Goal: Information Seeking & Learning: Learn about a topic

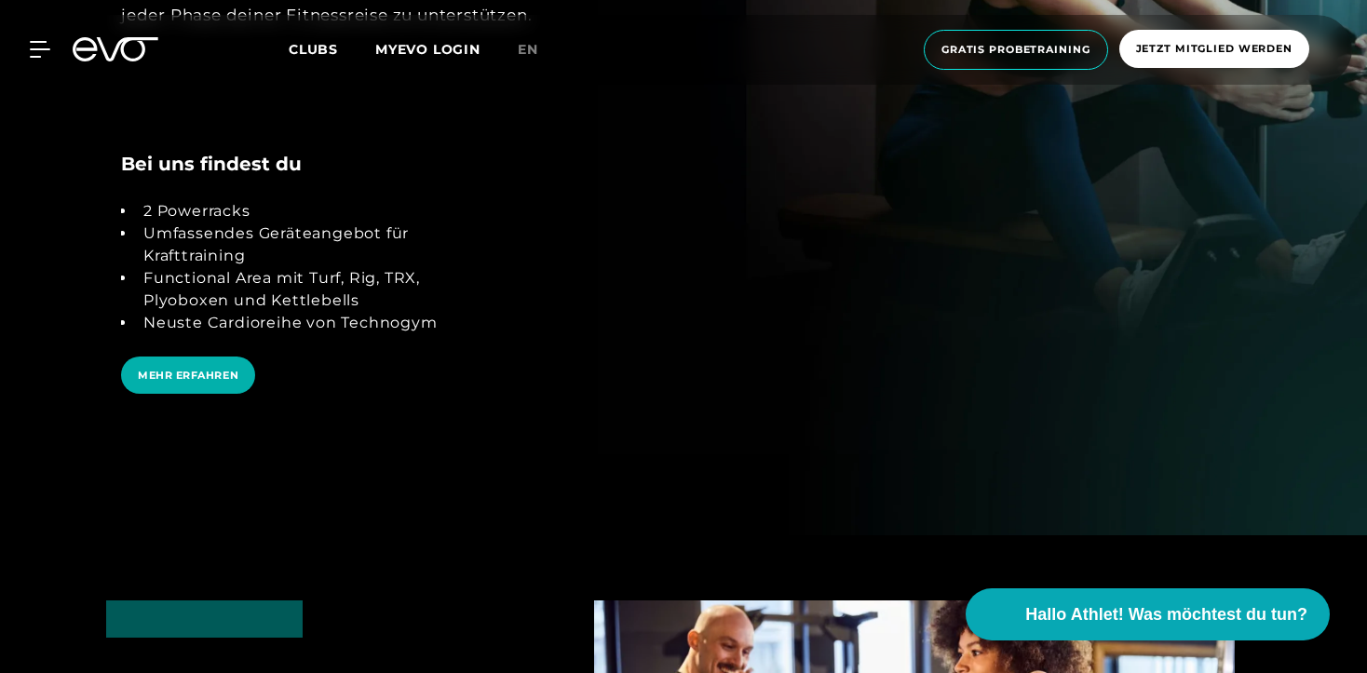
click at [122, 51] on icon at bounding box center [127, 49] width 61 height 24
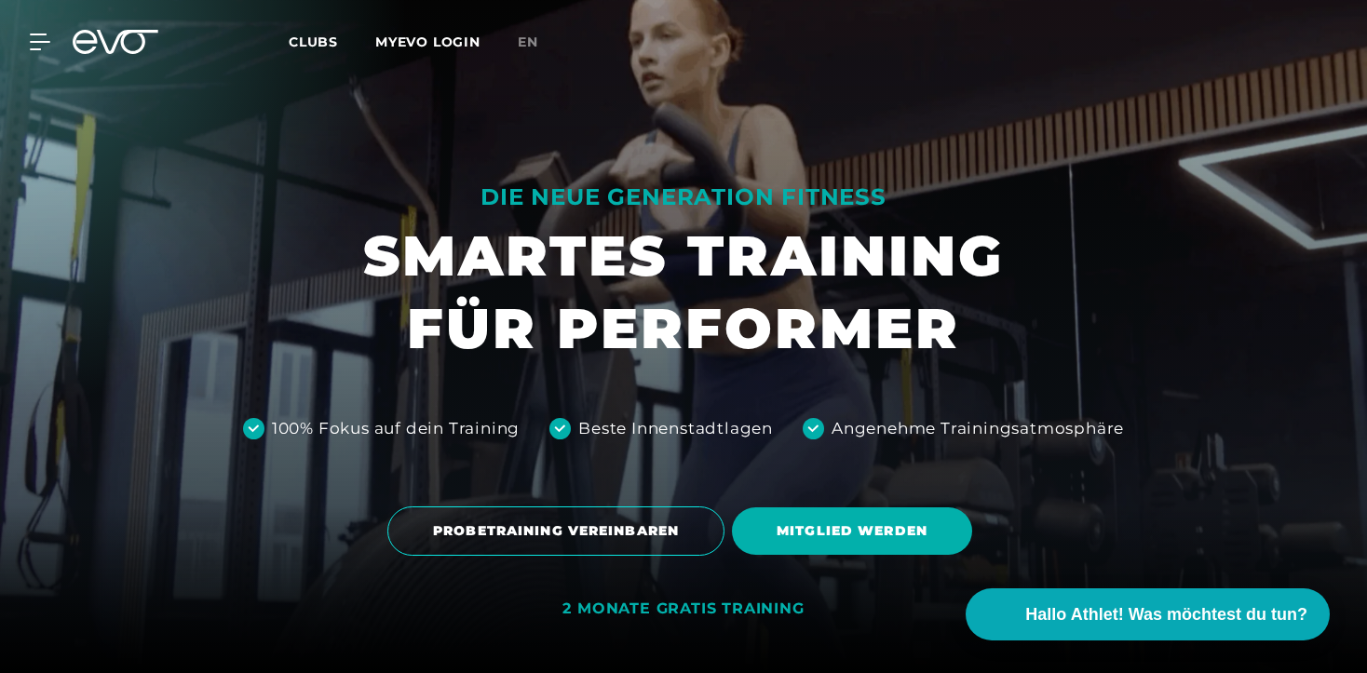
click at [319, 47] on span "Clubs" at bounding box center [313, 42] width 49 height 17
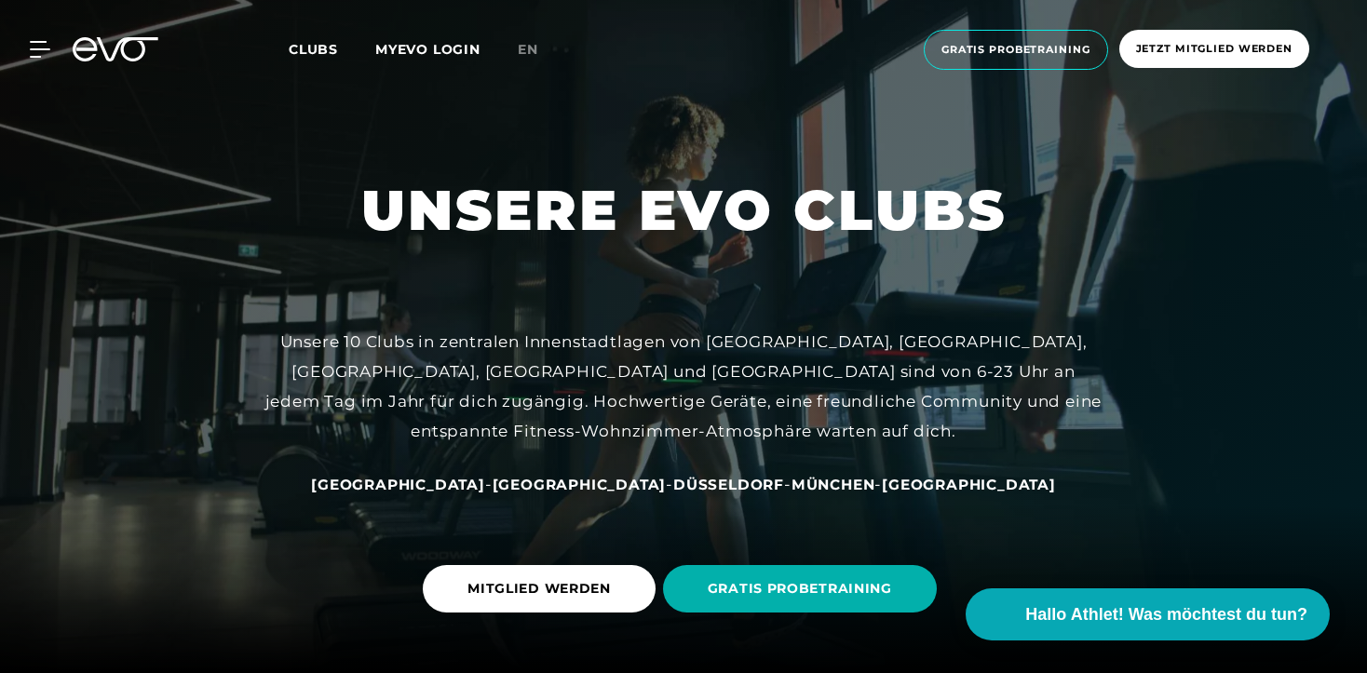
click at [101, 36] on div "MyEVO Login Über EVO Mitgliedschaften Probetraining TAGESPASS EVO Studios [GEOG…" at bounding box center [683, 50] width 1359 height 70
click at [105, 52] on icon at bounding box center [127, 49] width 61 height 24
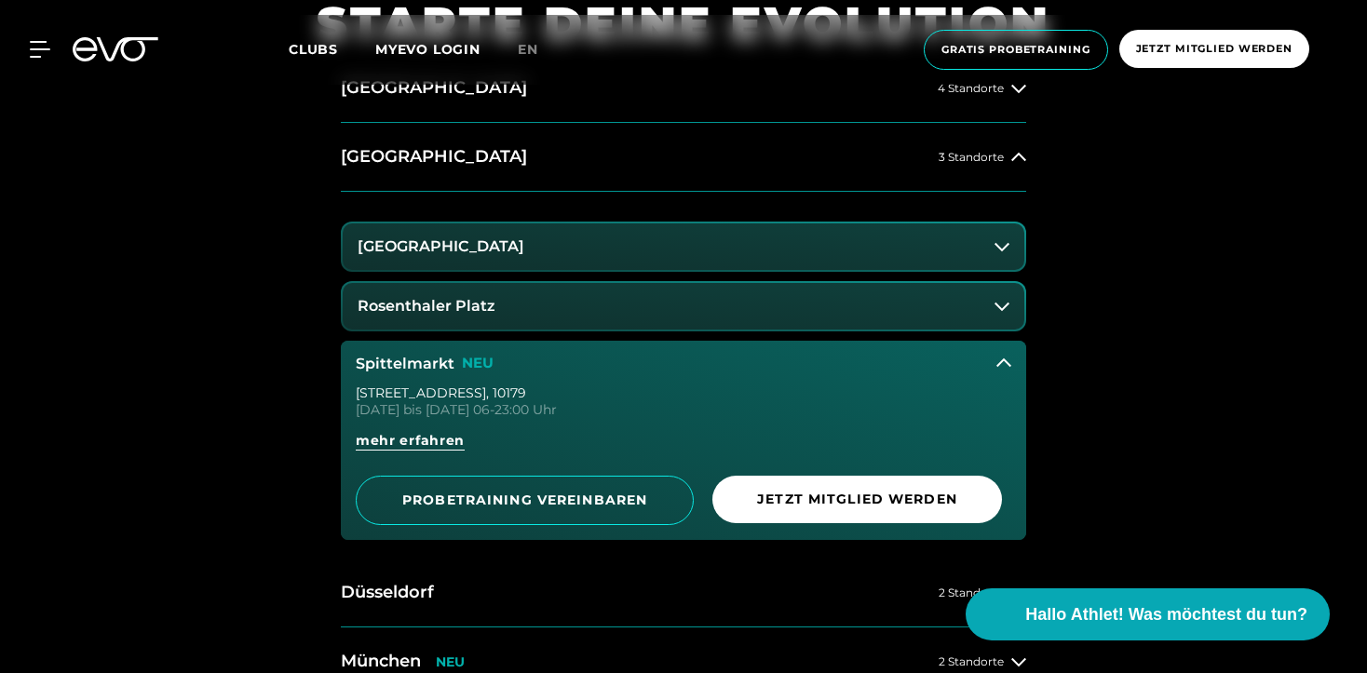
scroll to position [806, 0]
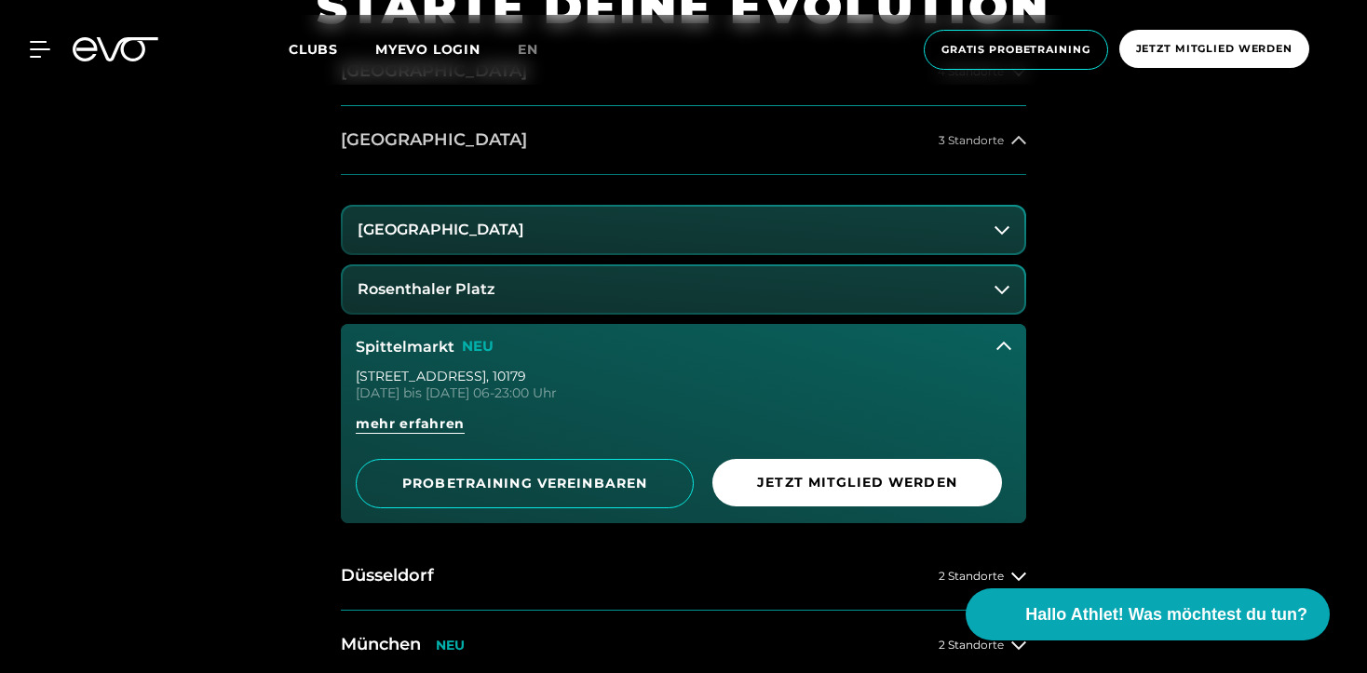
click at [456, 154] on button "[GEOGRAPHIC_DATA] 3 Standorte" at bounding box center [683, 140] width 685 height 69
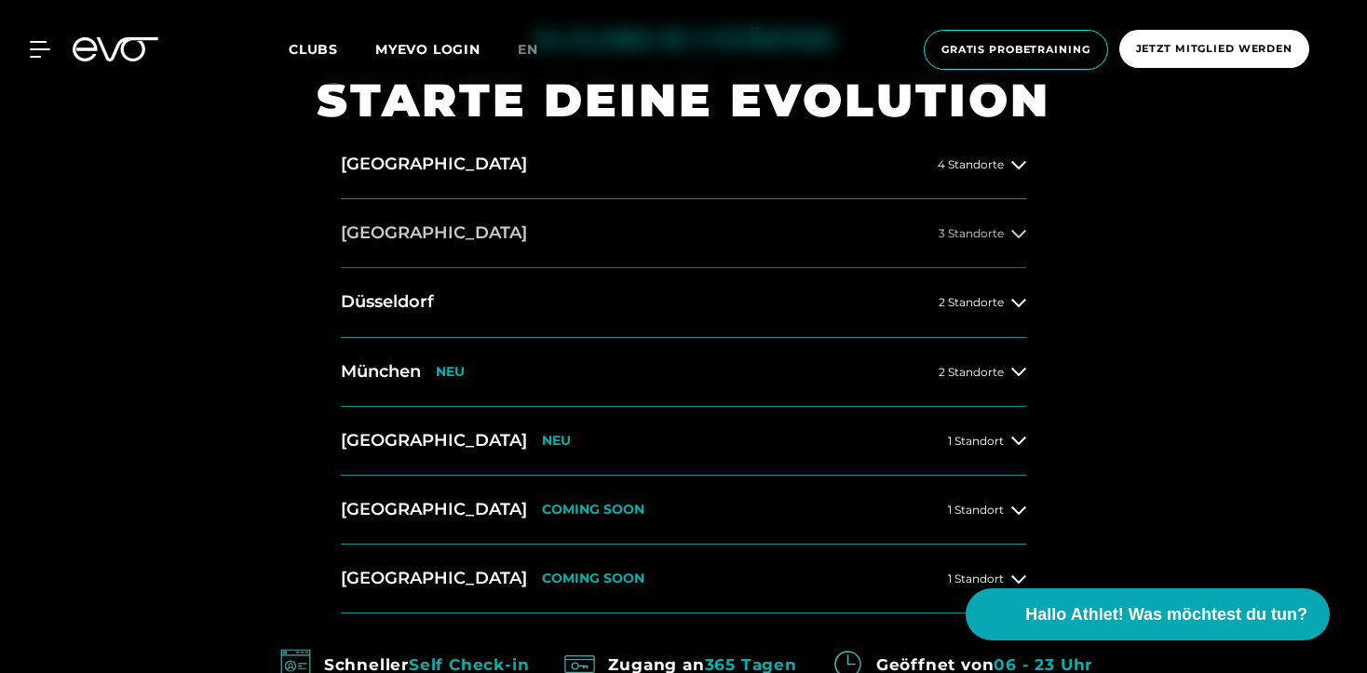
scroll to position [714, 0]
click at [477, 177] on button "[GEOGRAPHIC_DATA] 4 Standorte" at bounding box center [683, 163] width 685 height 69
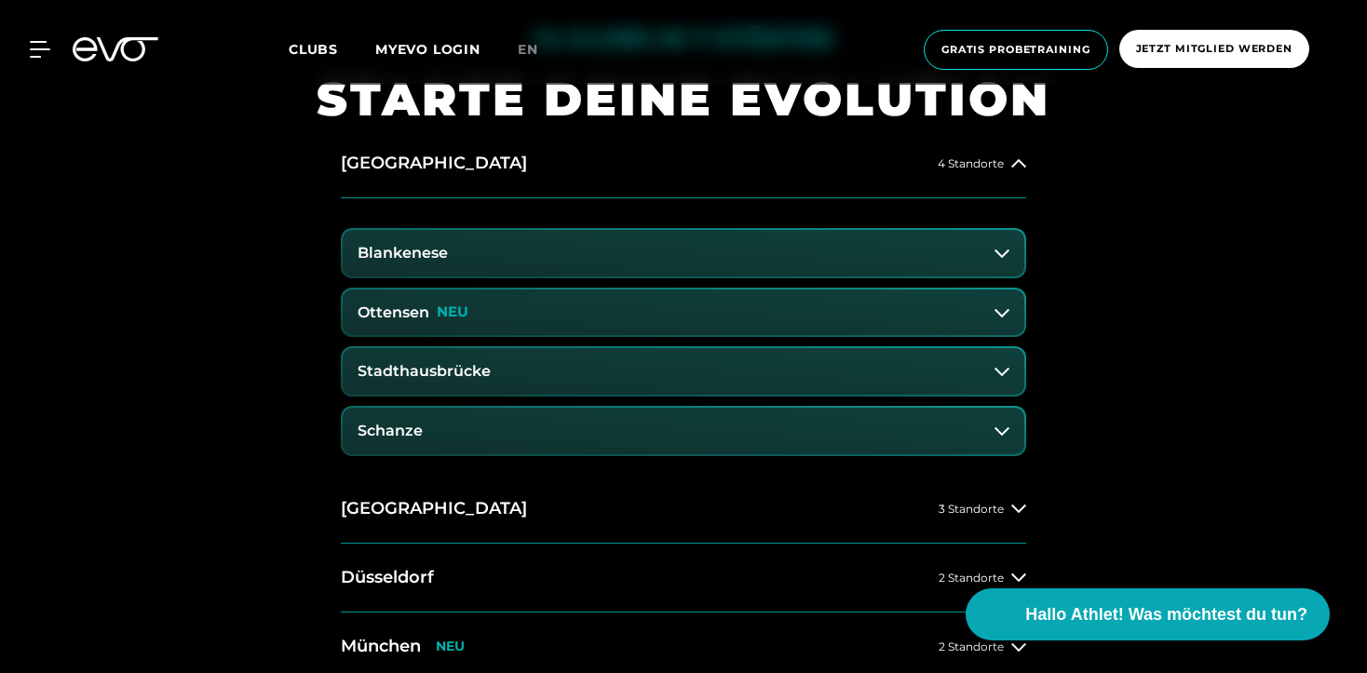
click at [490, 316] on button "Ottensen NEU" at bounding box center [683, 313] width 681 height 47
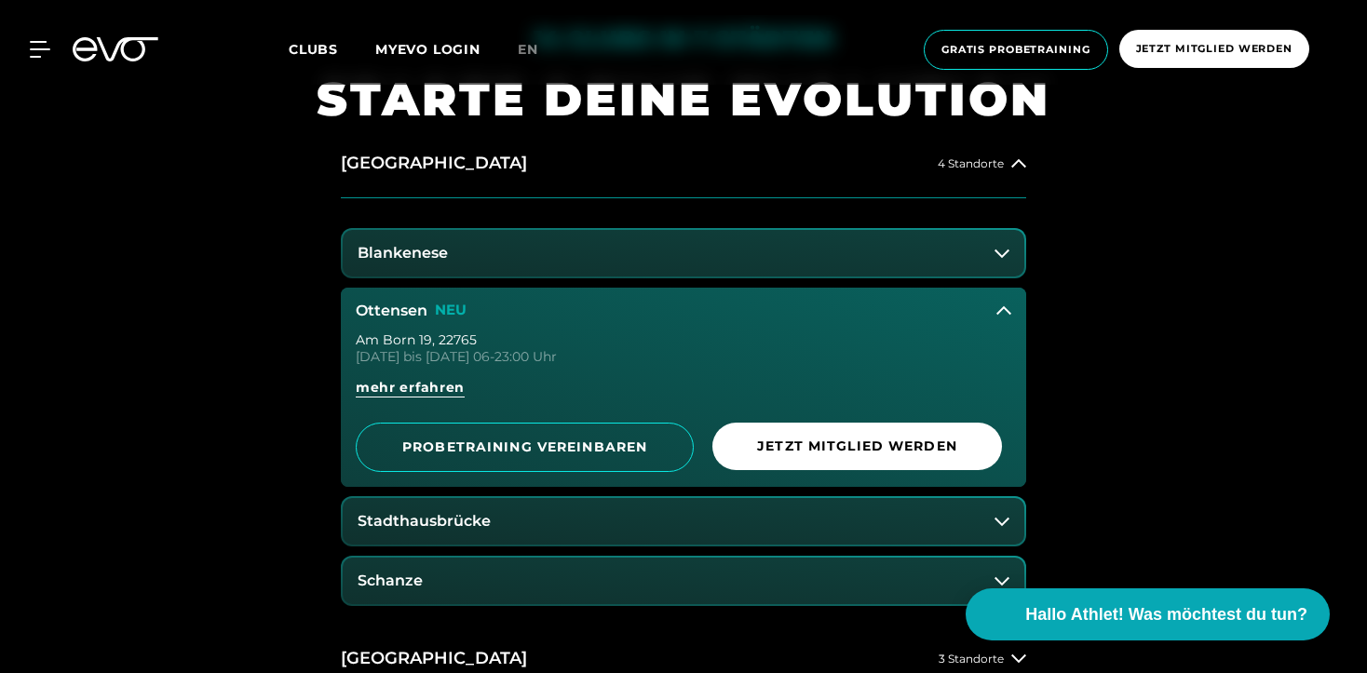
click at [606, 368] on div "Am Born 19 , 22765 [DATE] bis [DATE] 06-23:00 Uhr mehr erfahren PROBETRAINING V…" at bounding box center [683, 410] width 685 height 154
click at [452, 375] on div "Am Born 19 , 22765 [DATE] bis [DATE] 06-23:00 Uhr mehr erfahren PROBETRAINING V…" at bounding box center [683, 410] width 685 height 154
click at [452, 378] on span "mehr erfahren" at bounding box center [410, 388] width 109 height 20
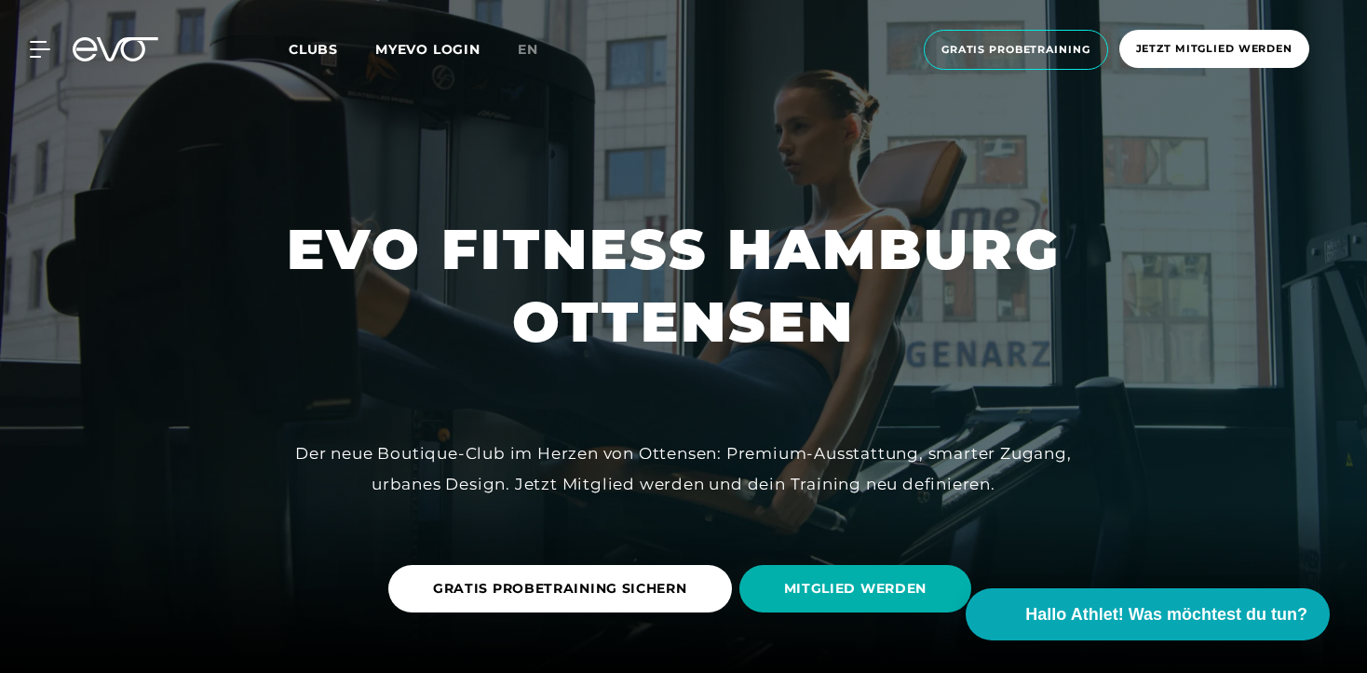
click at [452, 378] on div at bounding box center [683, 336] width 1367 height 673
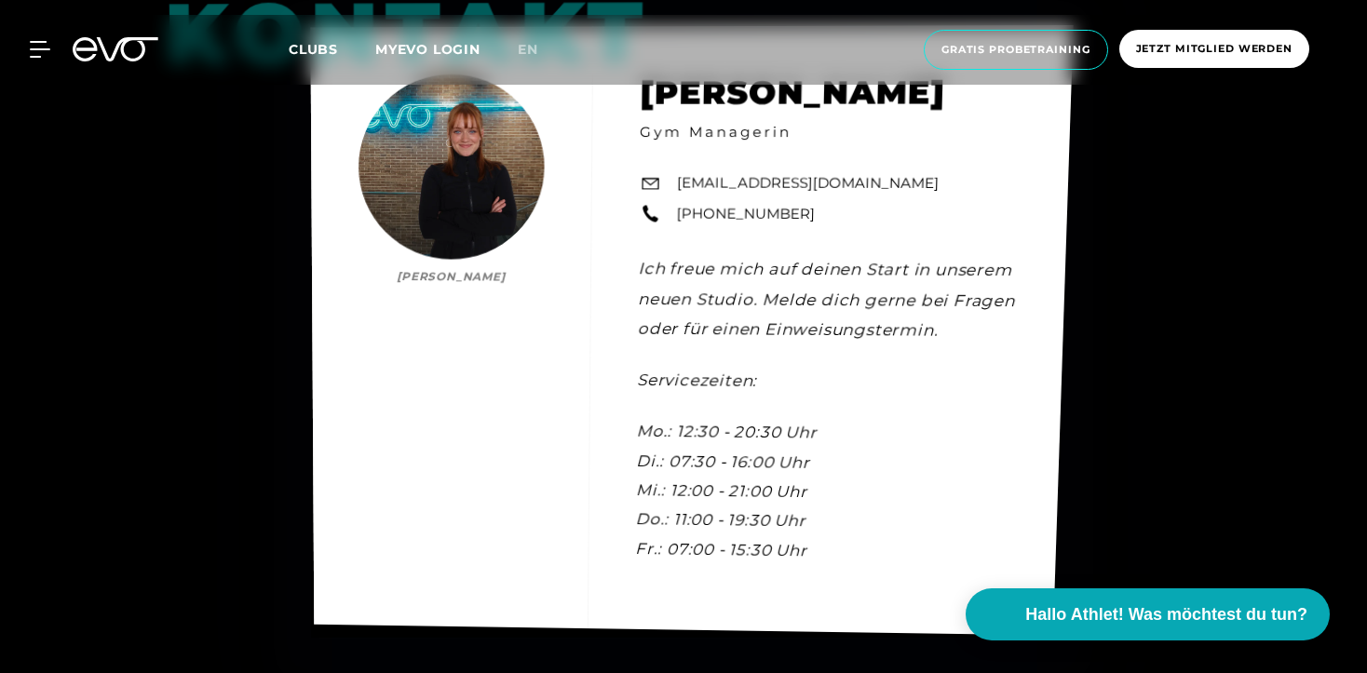
scroll to position [5426, 0]
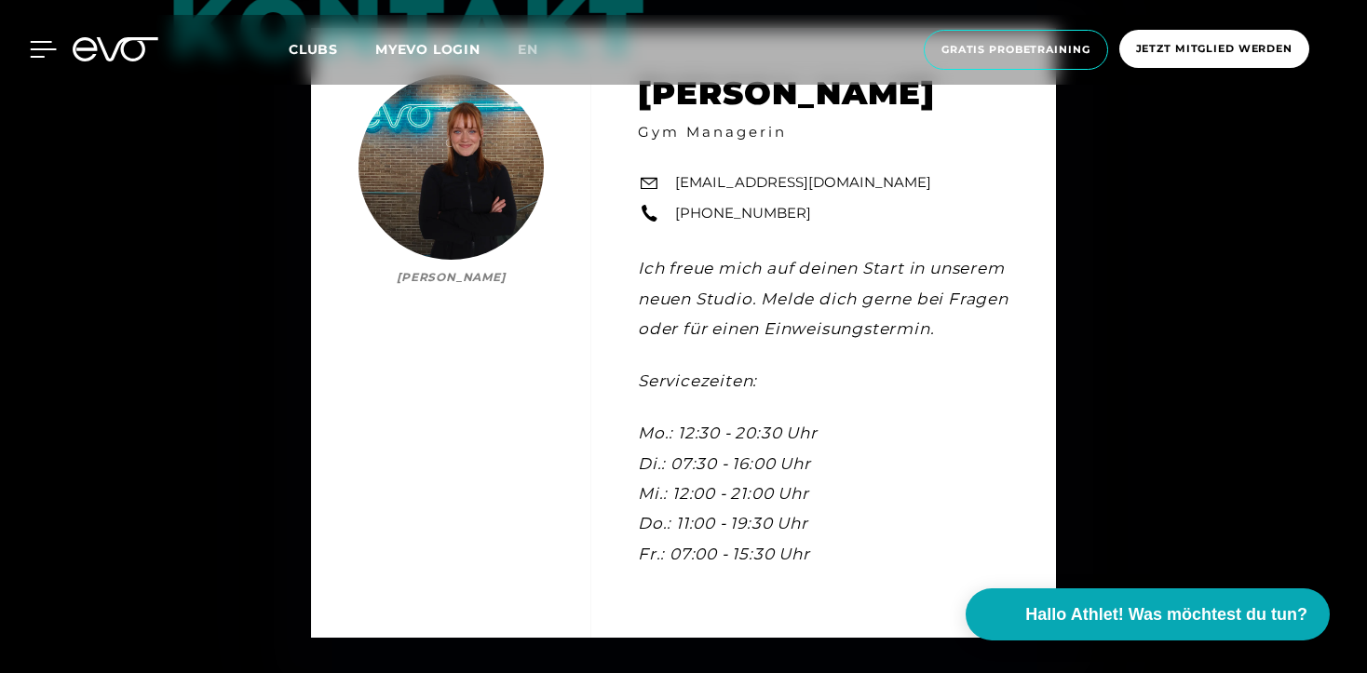
click at [40, 56] on icon at bounding box center [44, 49] width 26 height 15
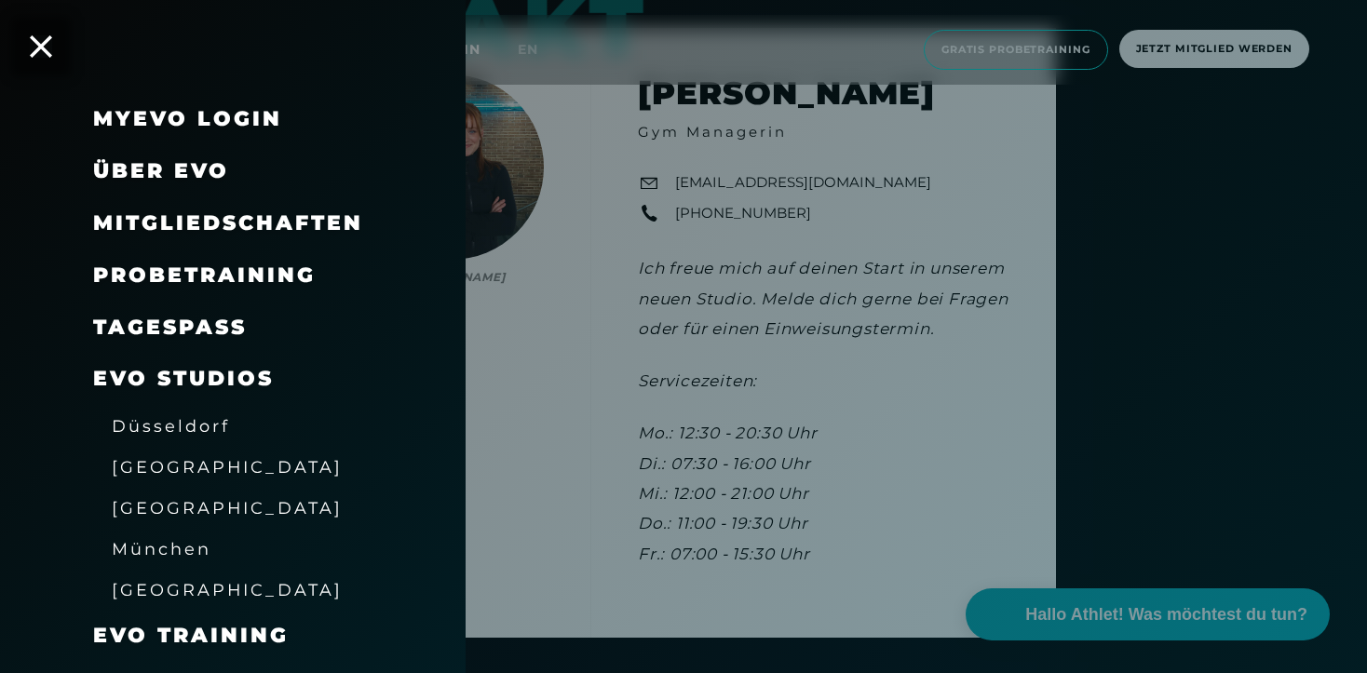
click at [60, 48] on div "MyEVO Login Über EVO Mitgliedschaften Probetraining TAGESPASS EVO Studios [GEOG…" at bounding box center [232, 336] width 465 height 673
click at [41, 48] on icon at bounding box center [41, 46] width 24 height 24
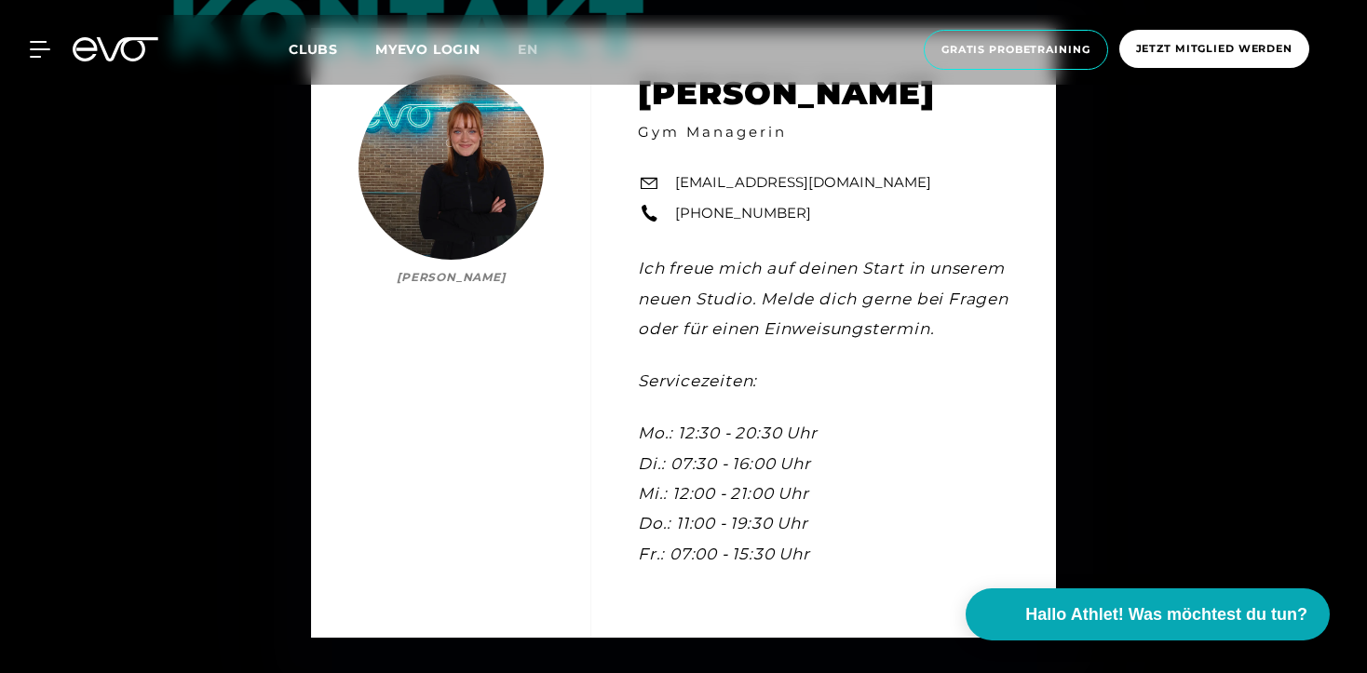
click at [128, 50] on icon at bounding box center [116, 49] width 86 height 24
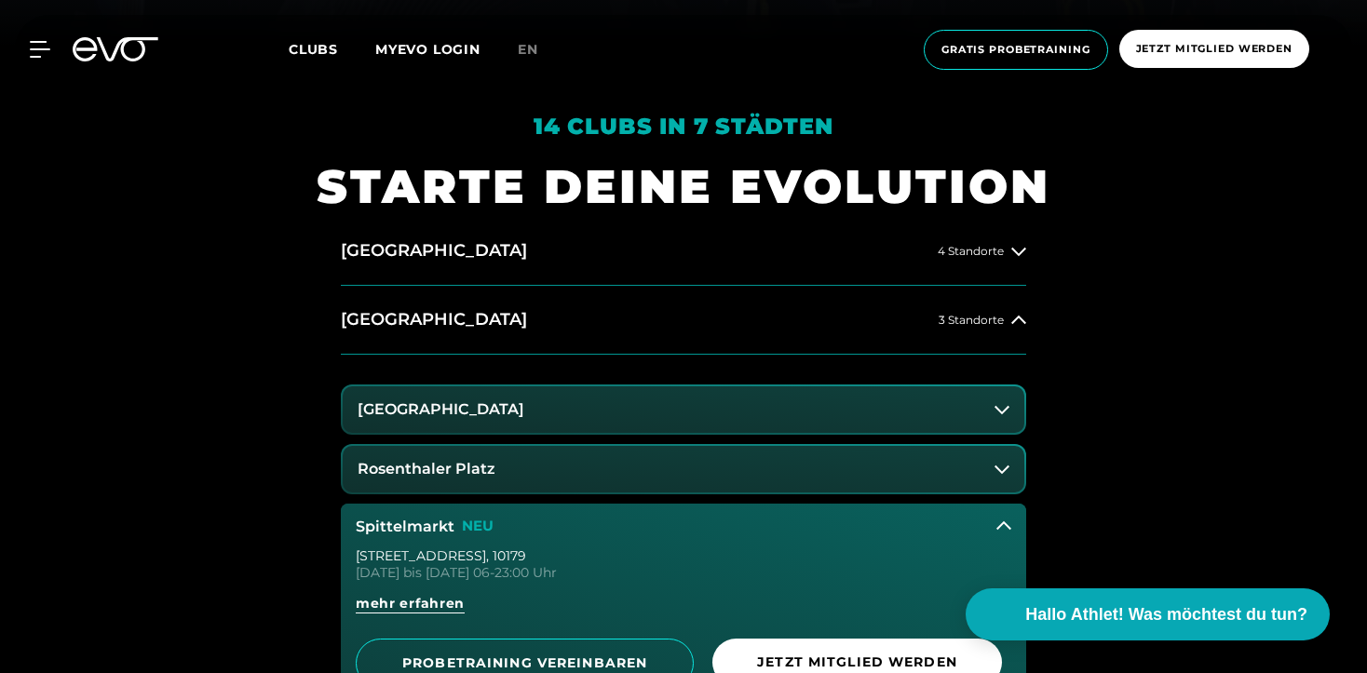
scroll to position [673, 0]
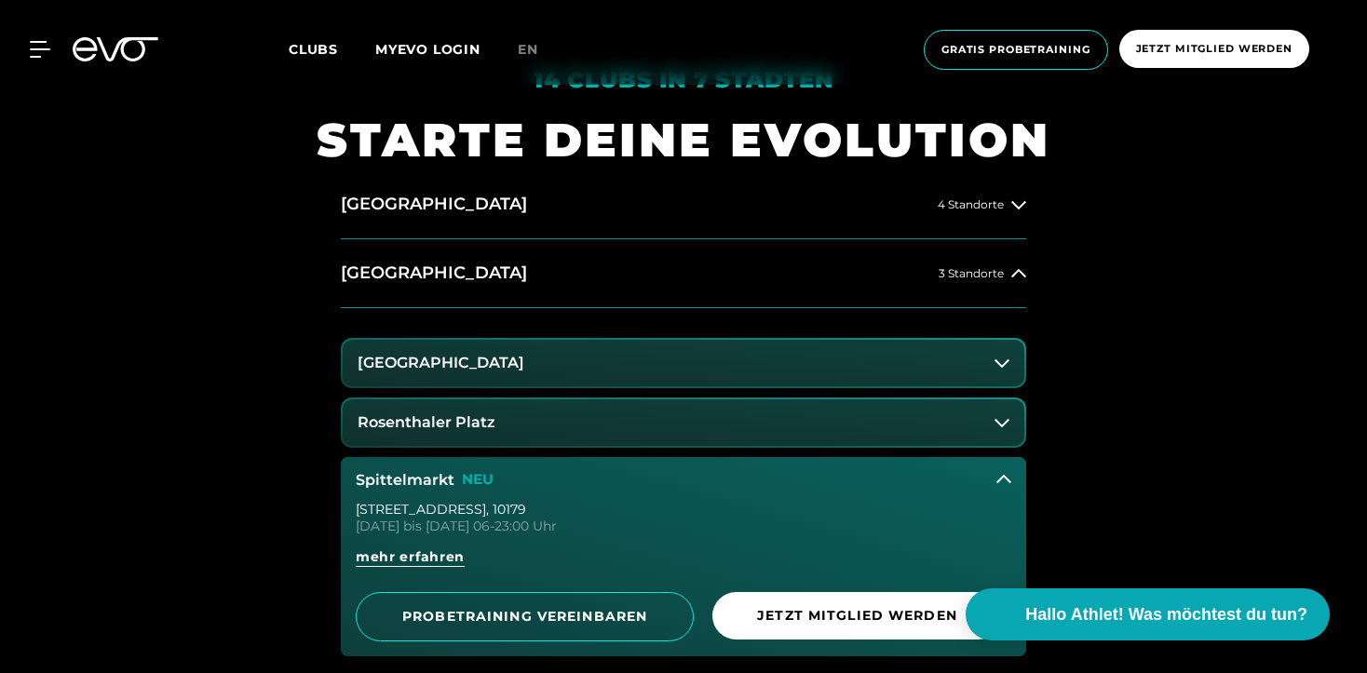
click at [505, 469] on button "Spittelmarkt NEU" at bounding box center [683, 480] width 685 height 47
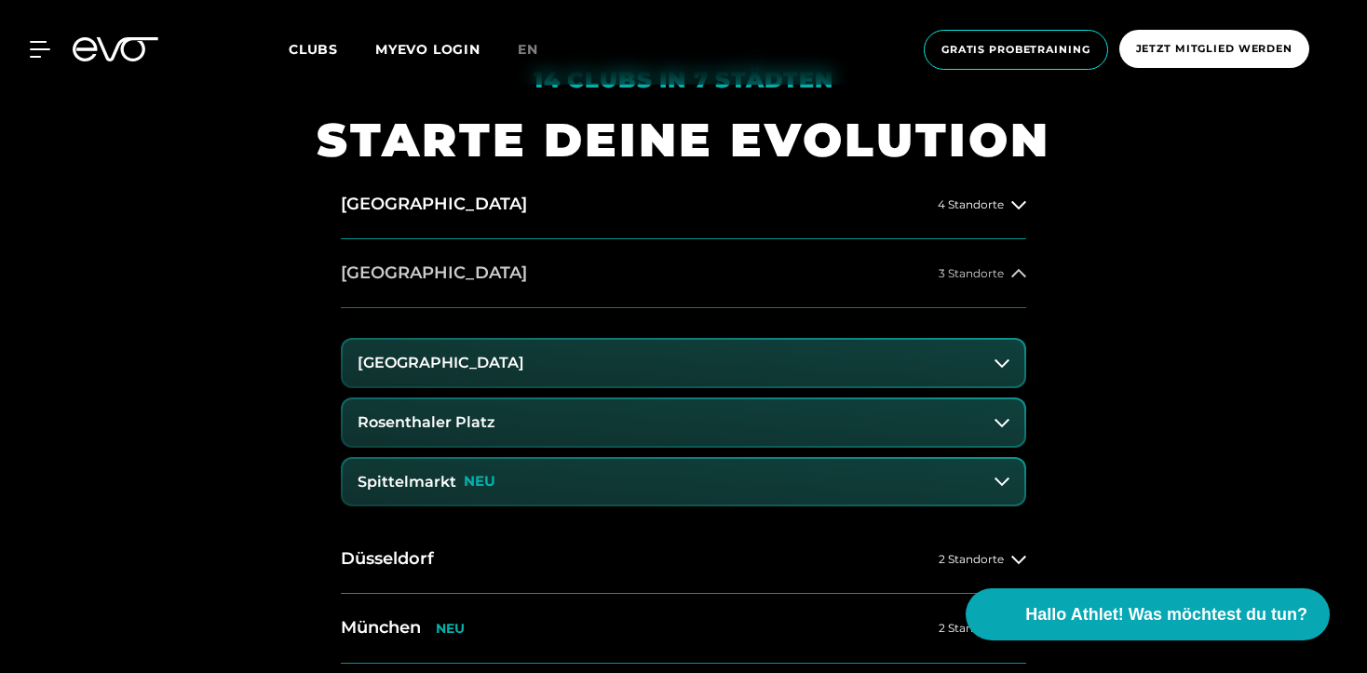
click at [446, 283] on button "[GEOGRAPHIC_DATA] 3 Standorte" at bounding box center [683, 273] width 685 height 69
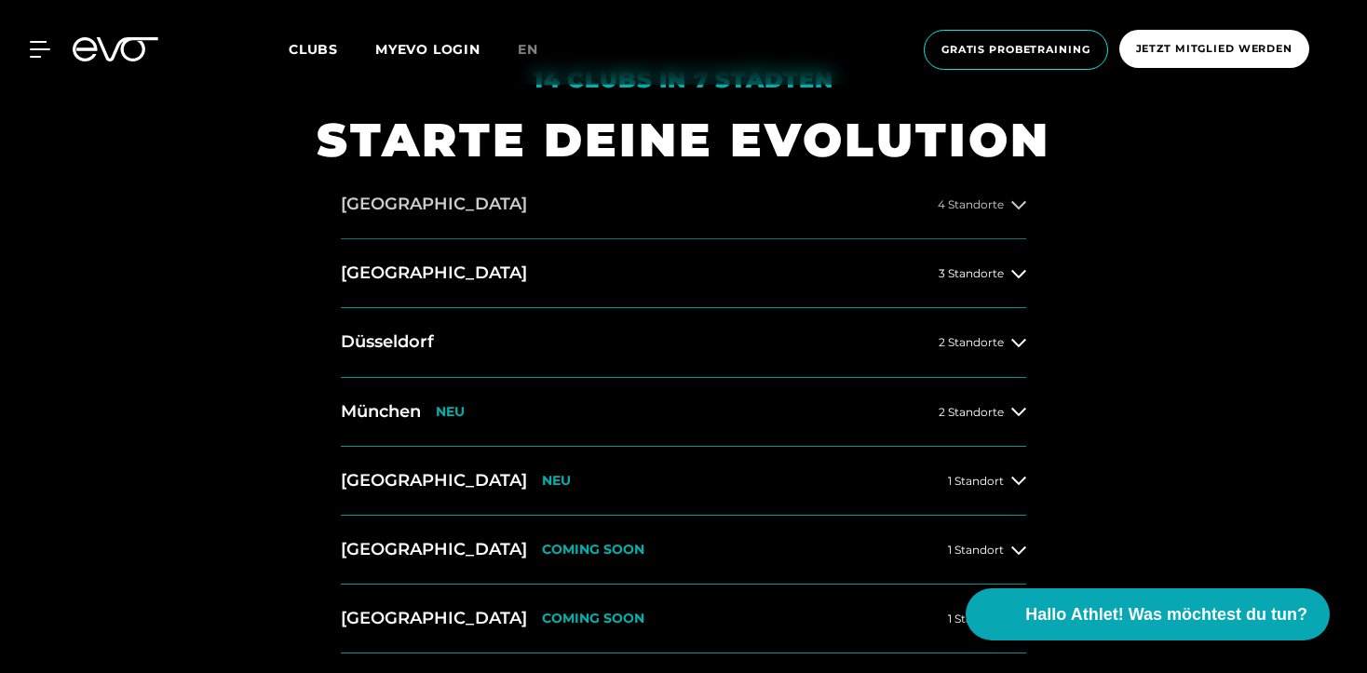
click at [467, 231] on button "[GEOGRAPHIC_DATA] 4 Standorte" at bounding box center [683, 204] width 685 height 69
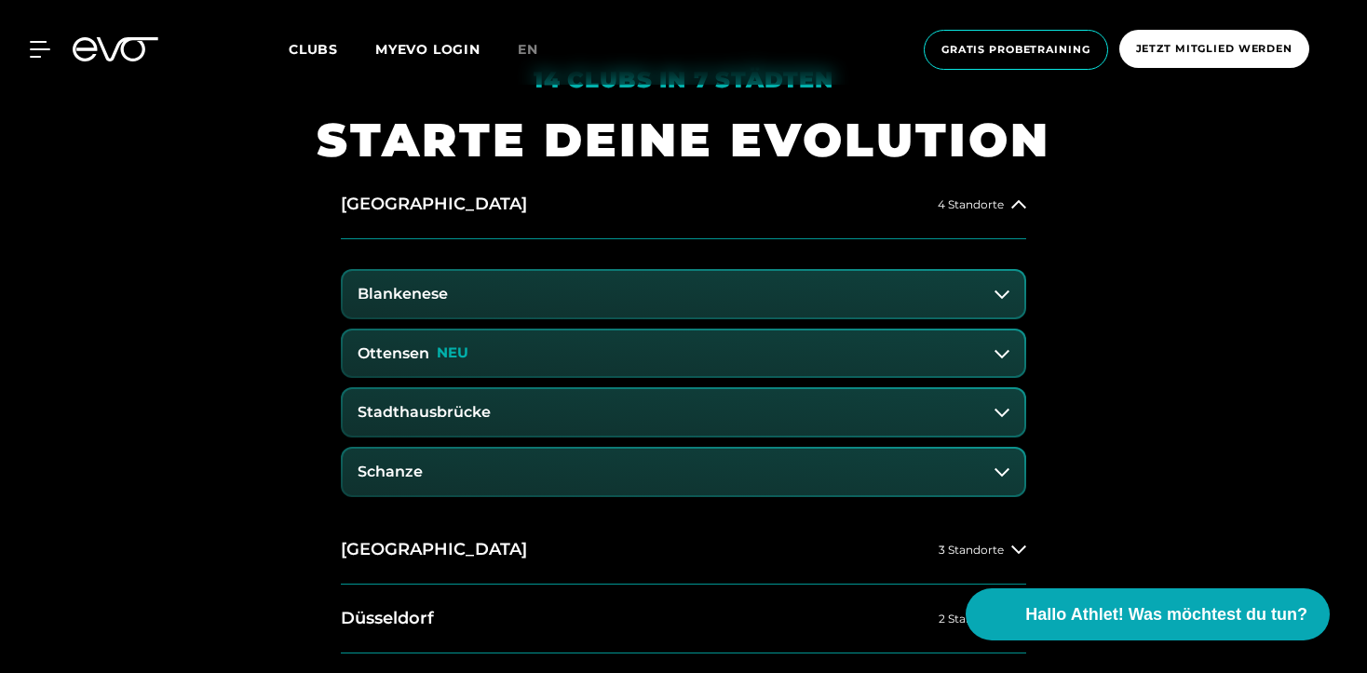
click at [465, 466] on button "Schanze" at bounding box center [683, 472] width 681 height 47
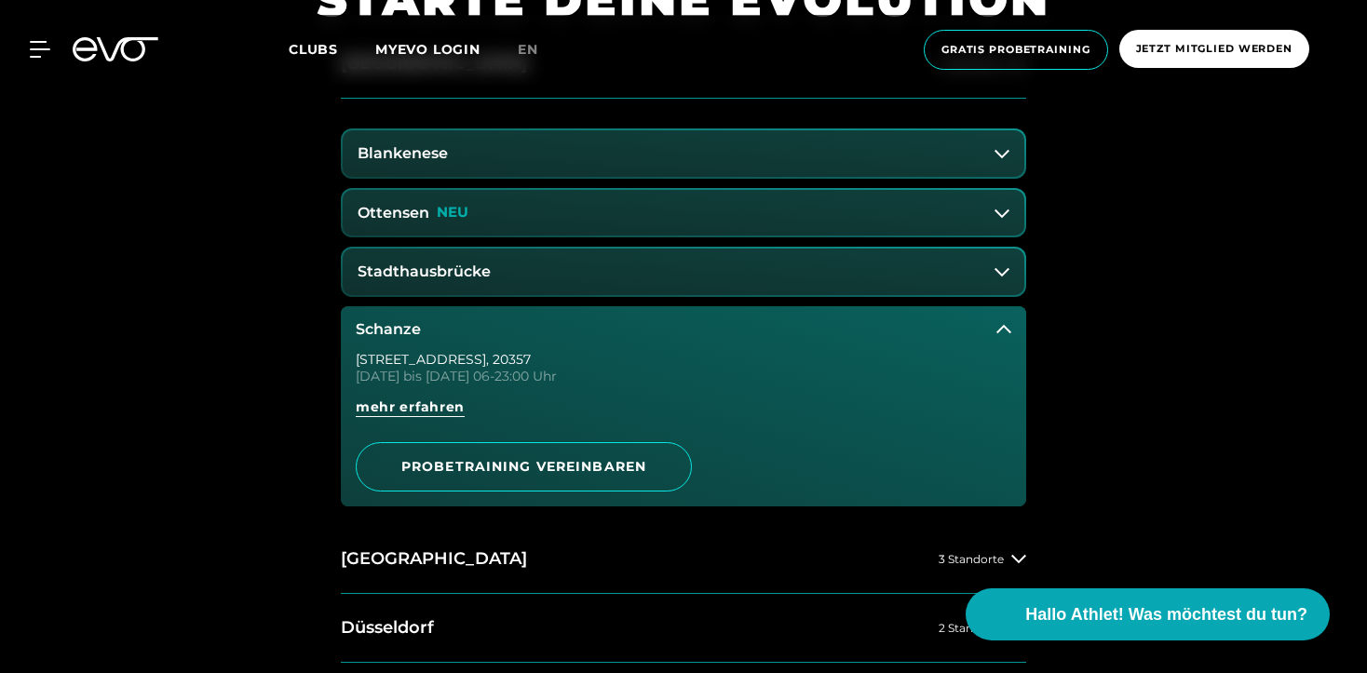
scroll to position [848, 0]
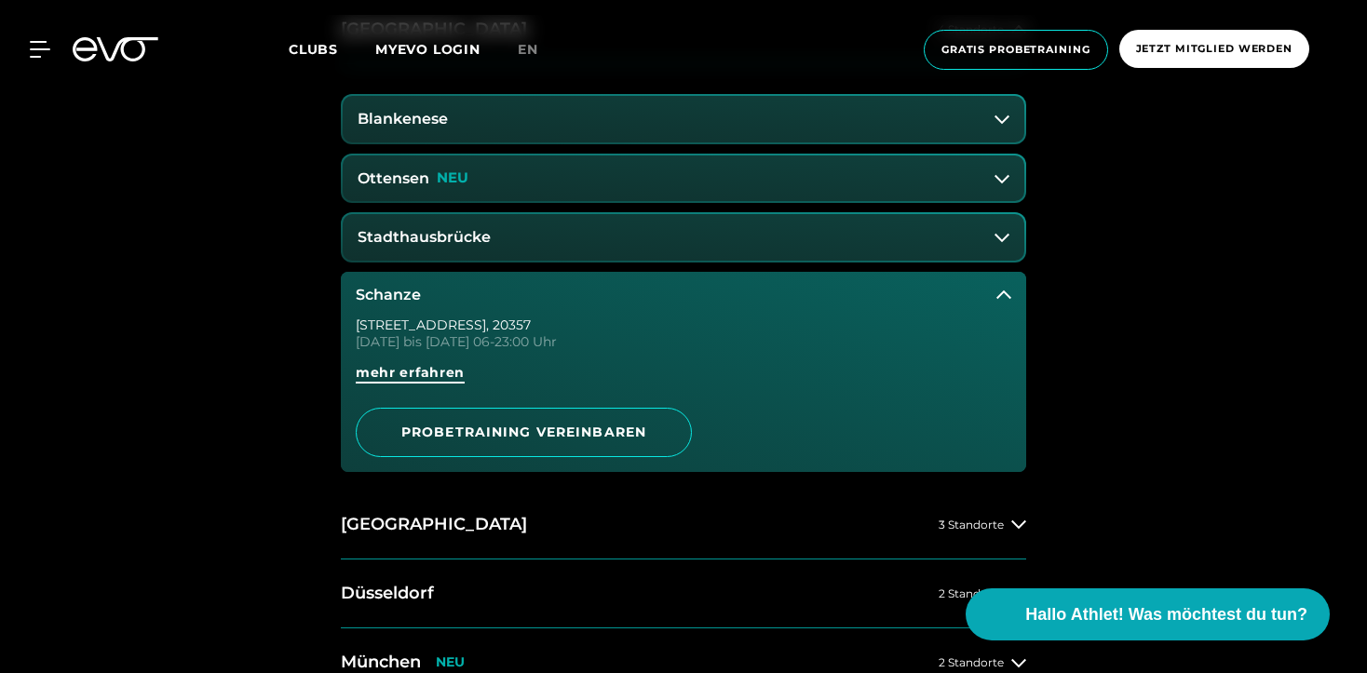
click at [443, 365] on span "mehr erfahren" at bounding box center [410, 373] width 109 height 20
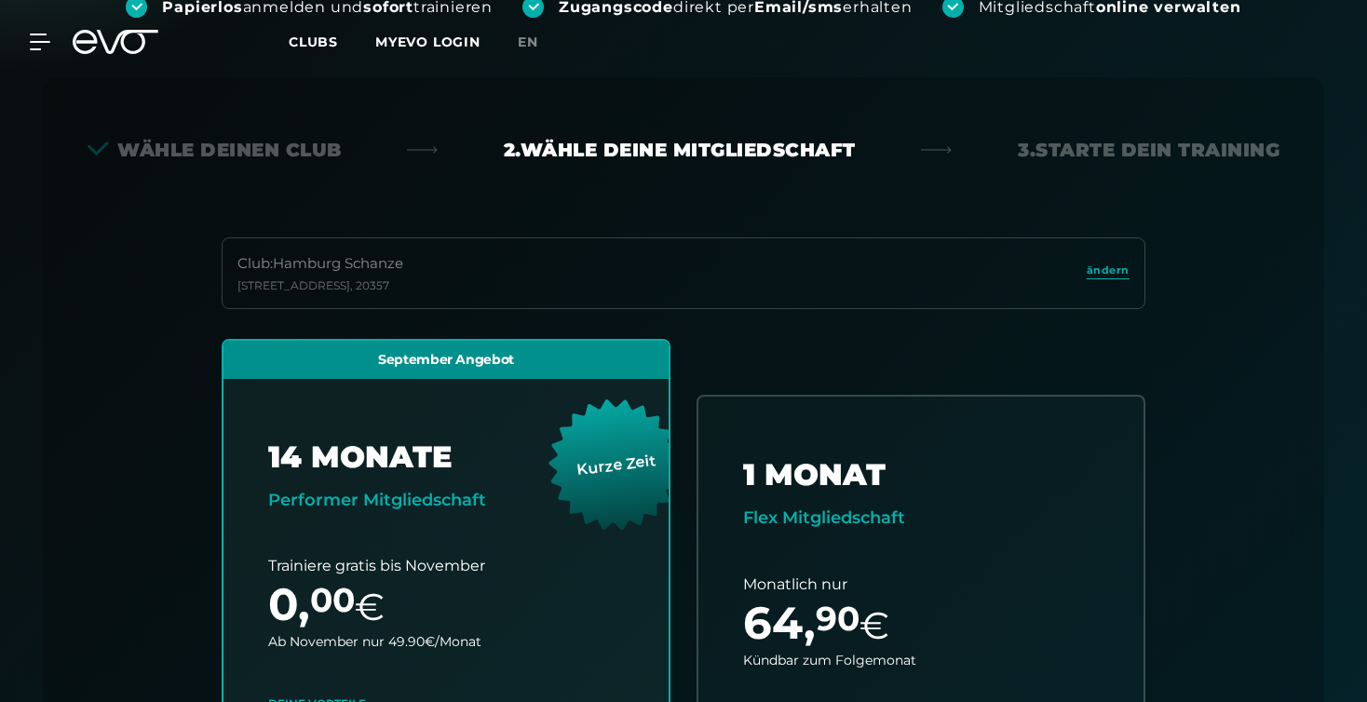
scroll to position [411, 0]
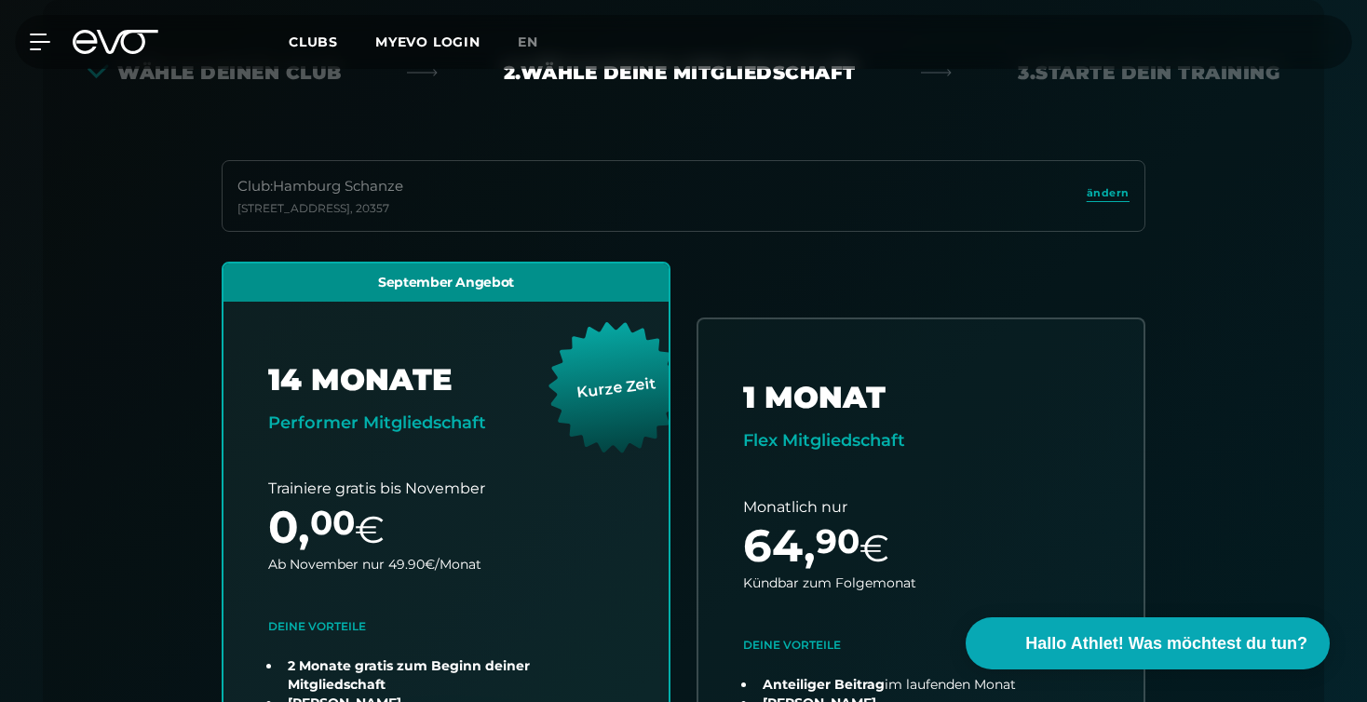
click at [111, 38] on icon at bounding box center [116, 42] width 86 height 24
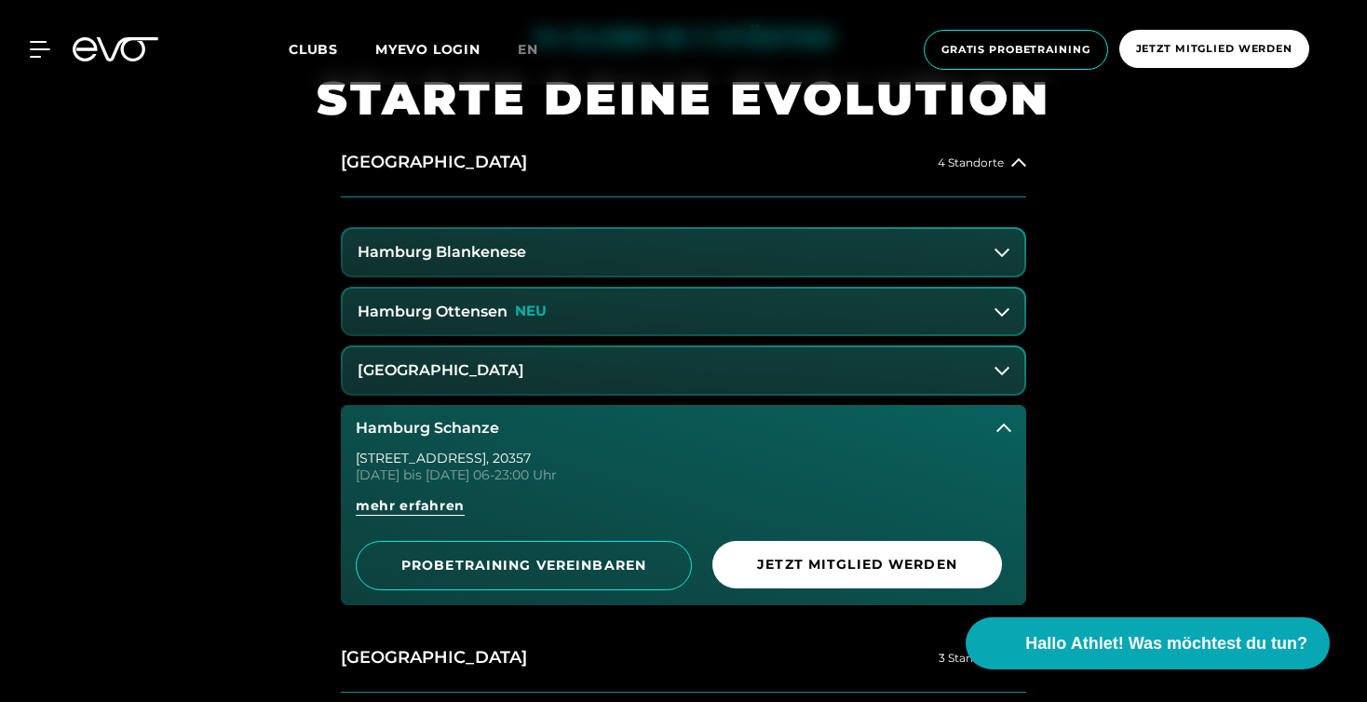
scroll to position [774, 0]
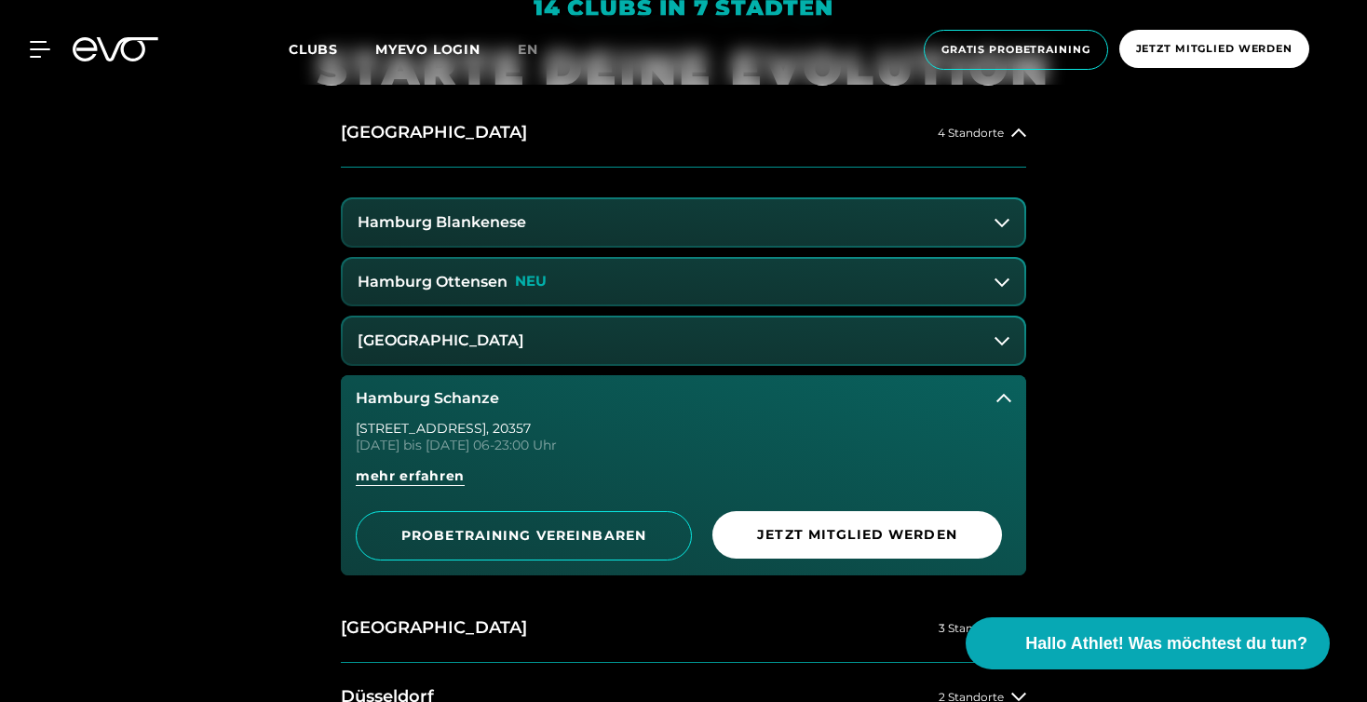
click at [387, 353] on button "[GEOGRAPHIC_DATA]" at bounding box center [683, 340] width 681 height 47
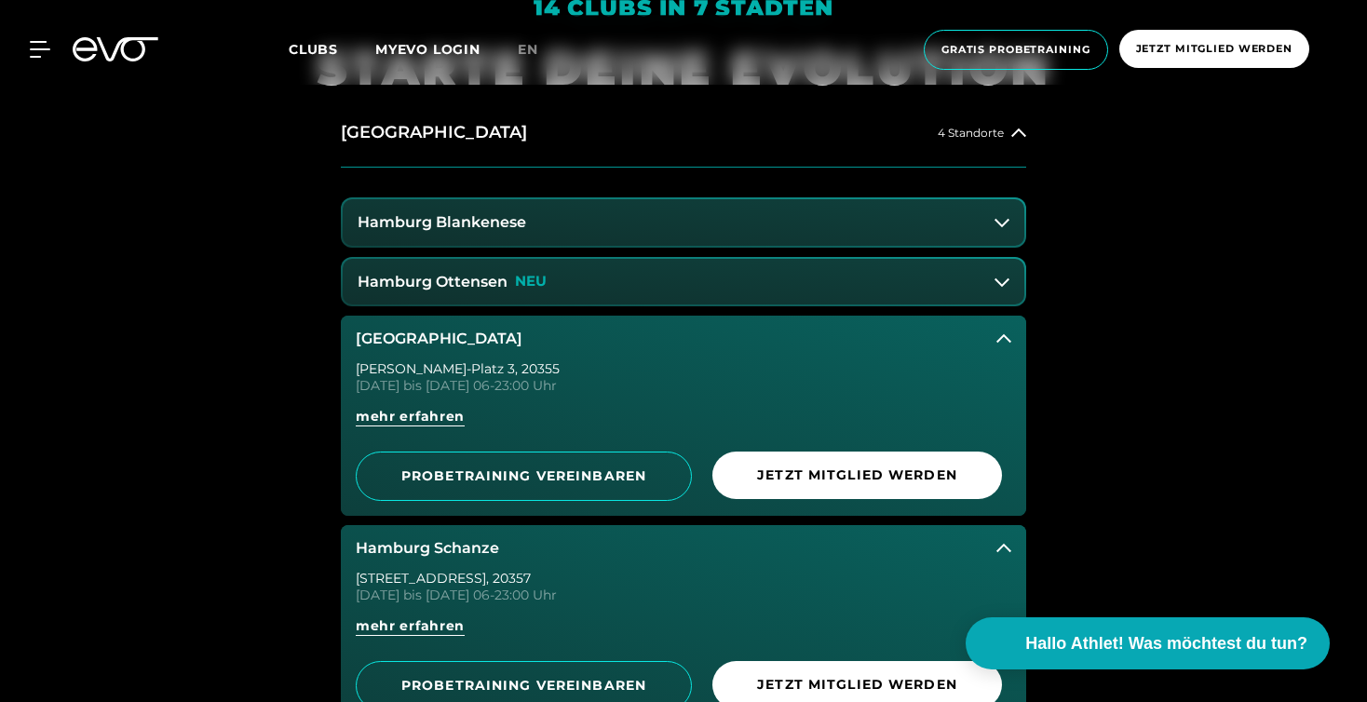
click at [385, 326] on button "[GEOGRAPHIC_DATA]" at bounding box center [683, 339] width 685 height 47
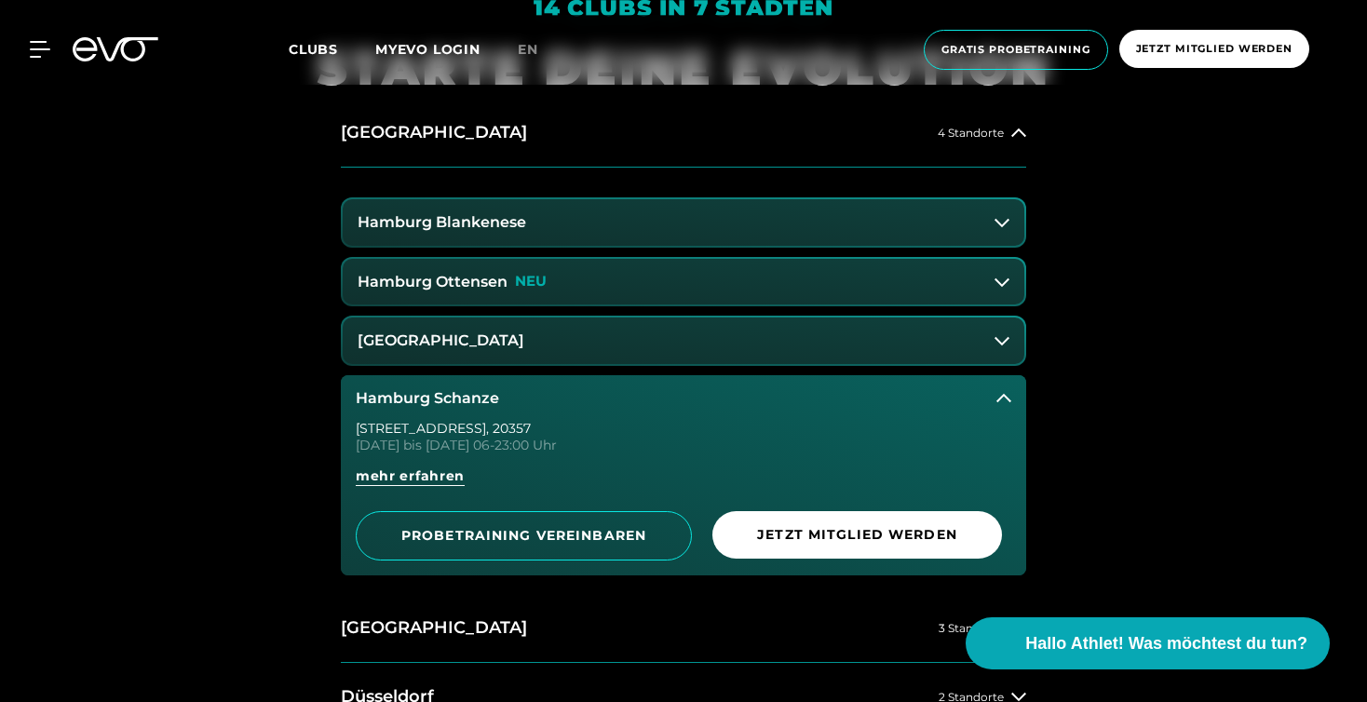
click at [386, 369] on div "Hamburg Blankenese Hamburg Ottensen NEU Hamburg Stadthausbrücke Hamburg Schanze…" at bounding box center [683, 380] width 685 height 425
click at [384, 381] on button "Hamburg Schanze" at bounding box center [683, 398] width 685 height 47
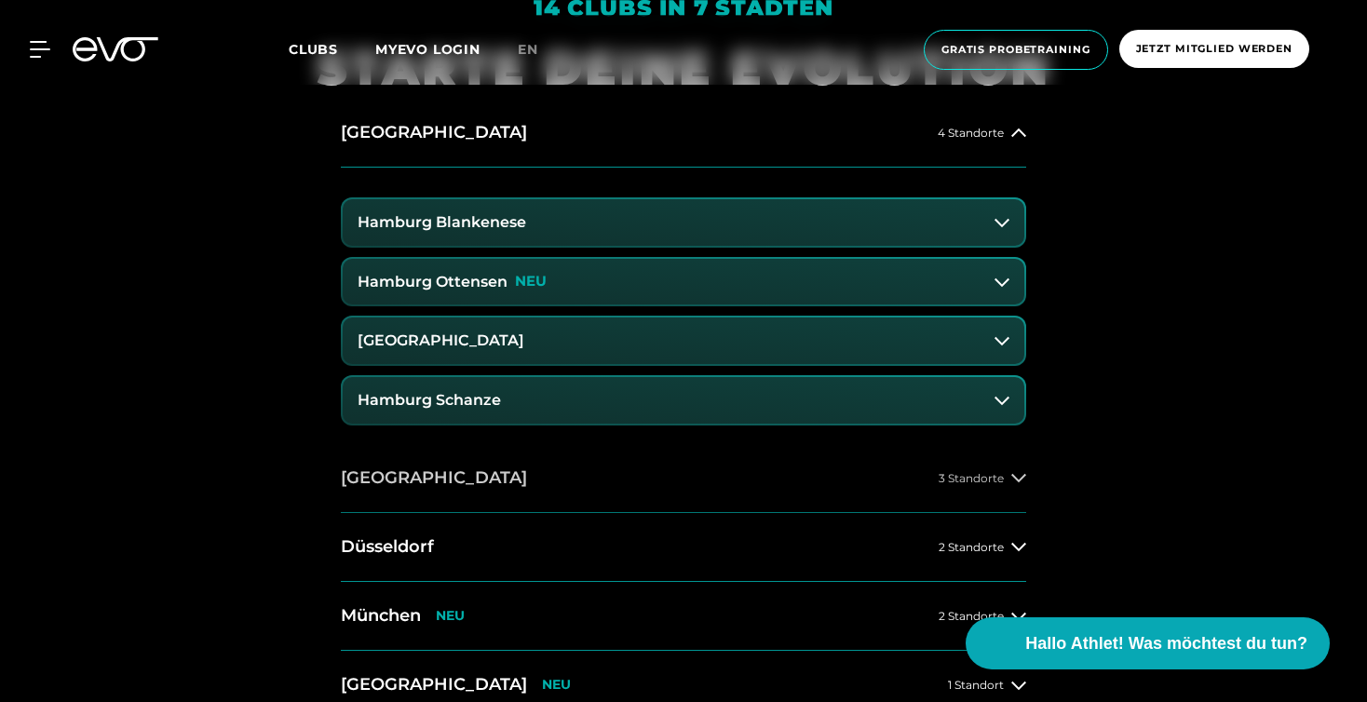
click at [386, 451] on button "[GEOGRAPHIC_DATA] 3 Standorte" at bounding box center [683, 478] width 685 height 69
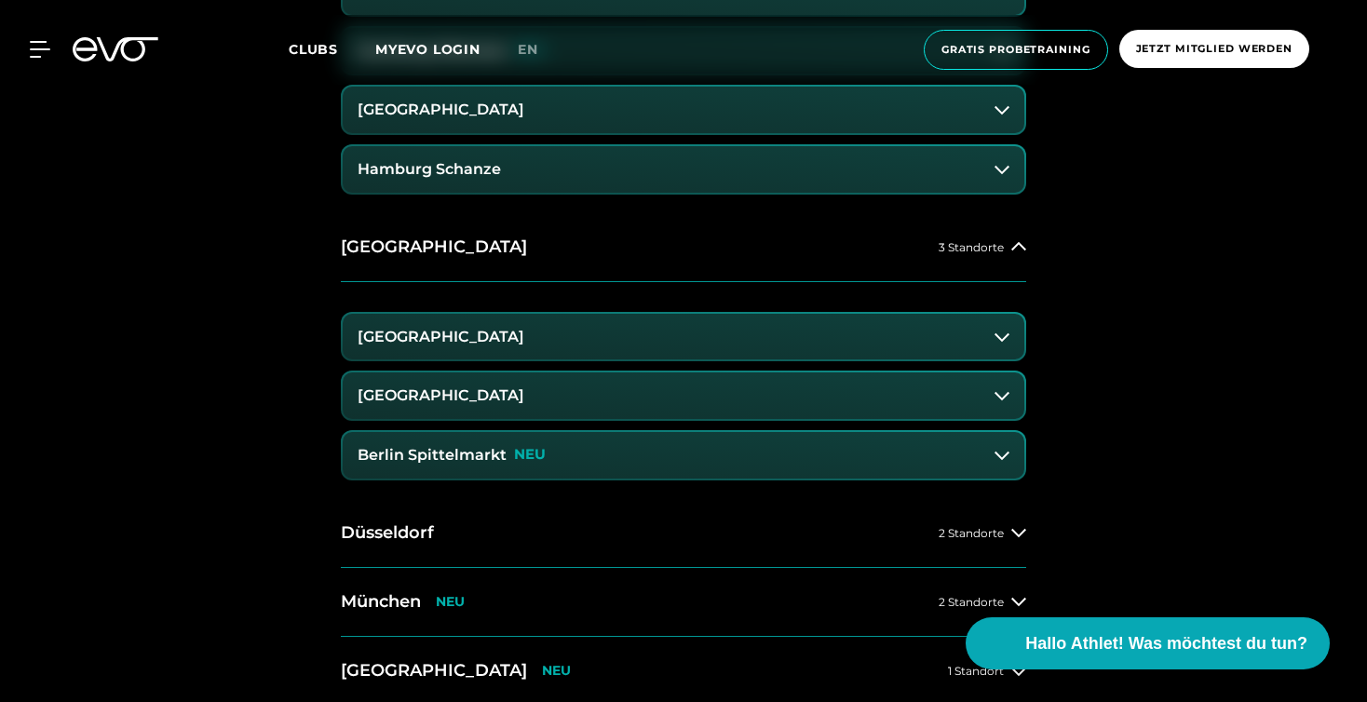
scroll to position [1035, 0]
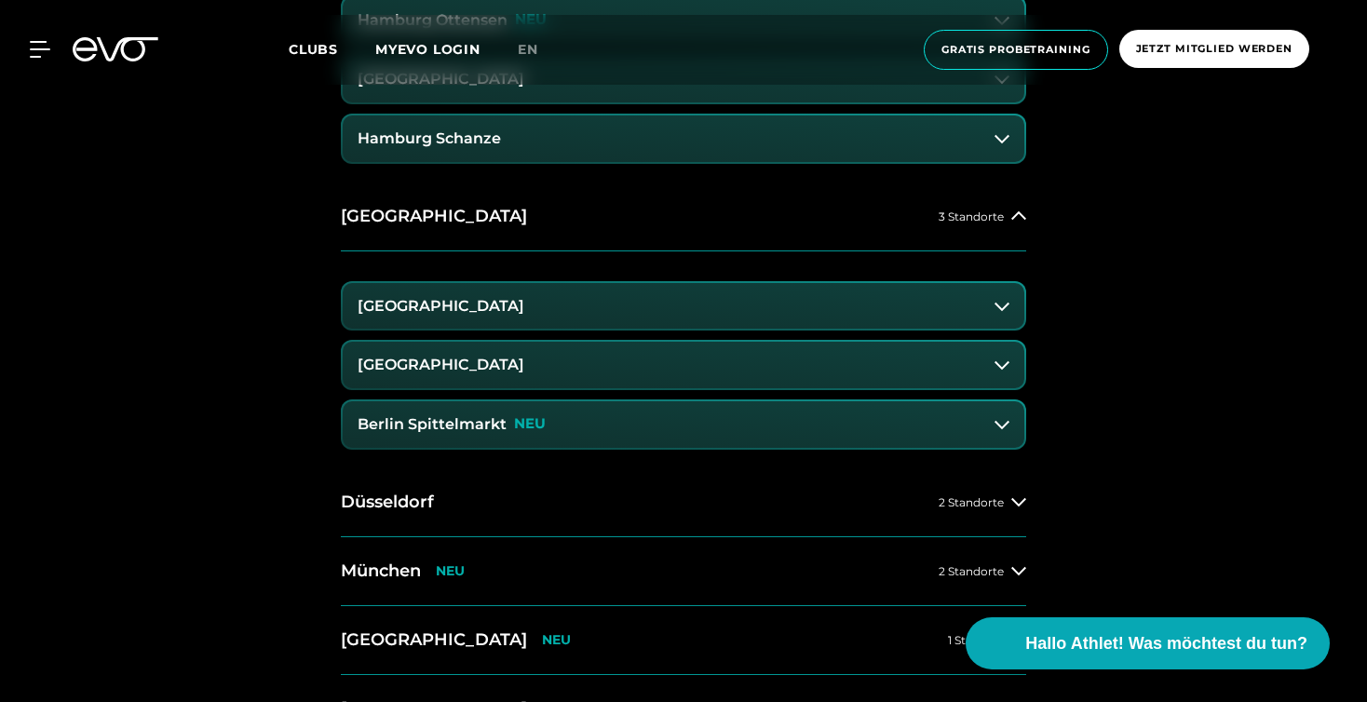
click at [365, 0] on div "MyEVO Login Über EVO Mitgliedschaften Probetraining TAGESPASS EVO Studios [GEOG…" at bounding box center [683, 50] width 1367 height 100
click at [384, 425] on h3 "Berlin Spittelmarkt" at bounding box center [431, 424] width 149 height 17
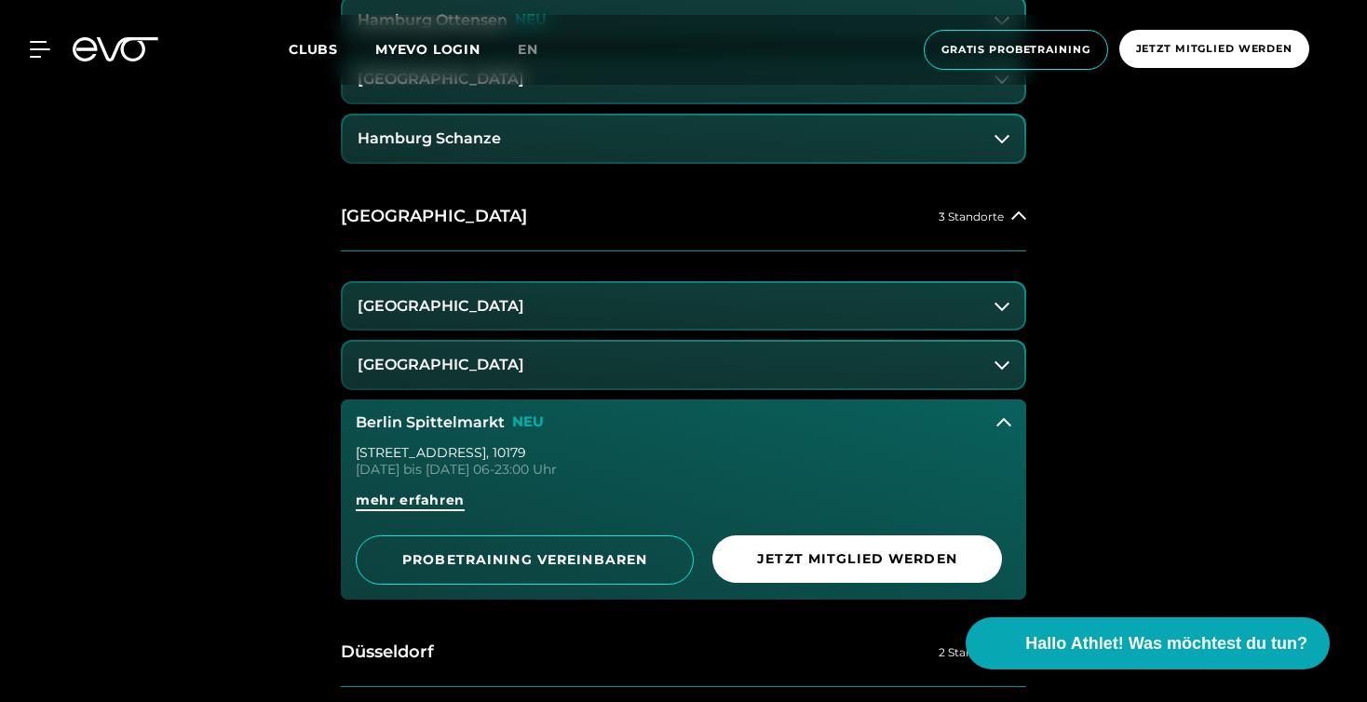
click at [452, 498] on span "mehr erfahren" at bounding box center [410, 501] width 109 height 20
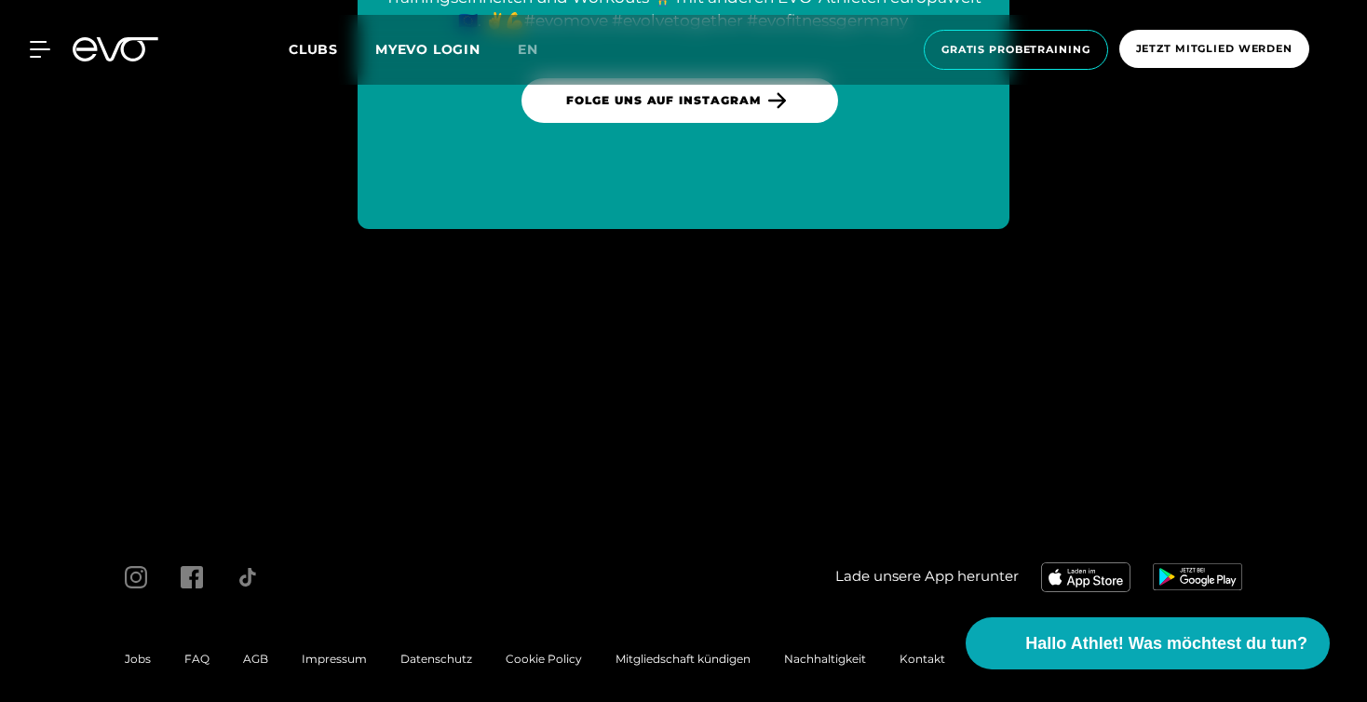
scroll to position [8288, 0]
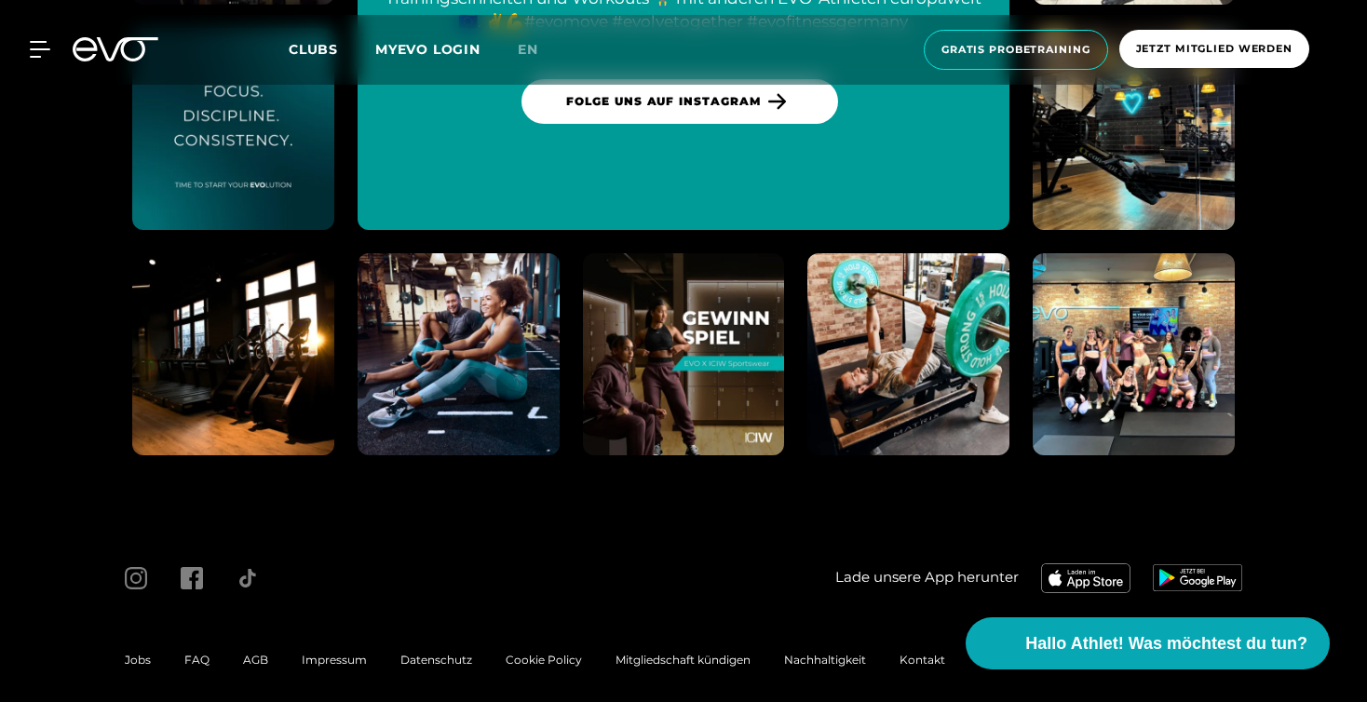
click at [251, 653] on span "AGB" at bounding box center [255, 660] width 25 height 14
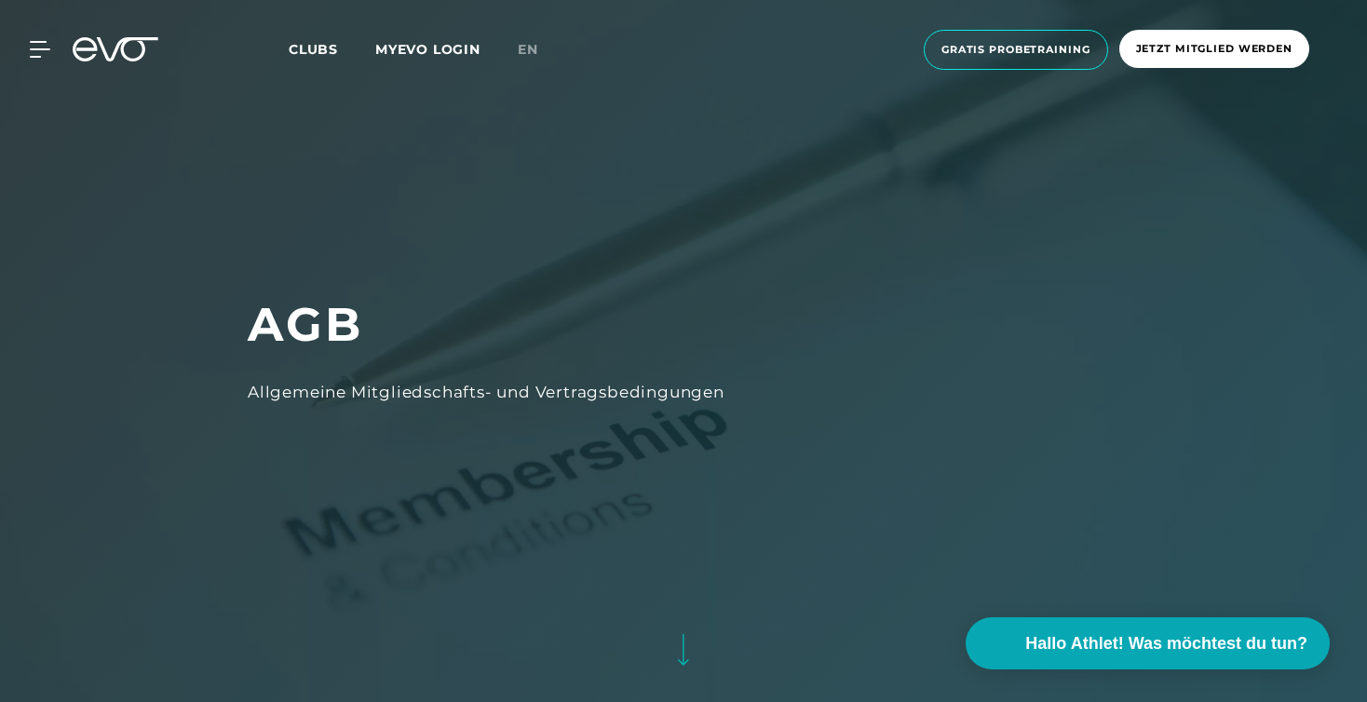
click at [114, 47] on icon at bounding box center [116, 49] width 86 height 24
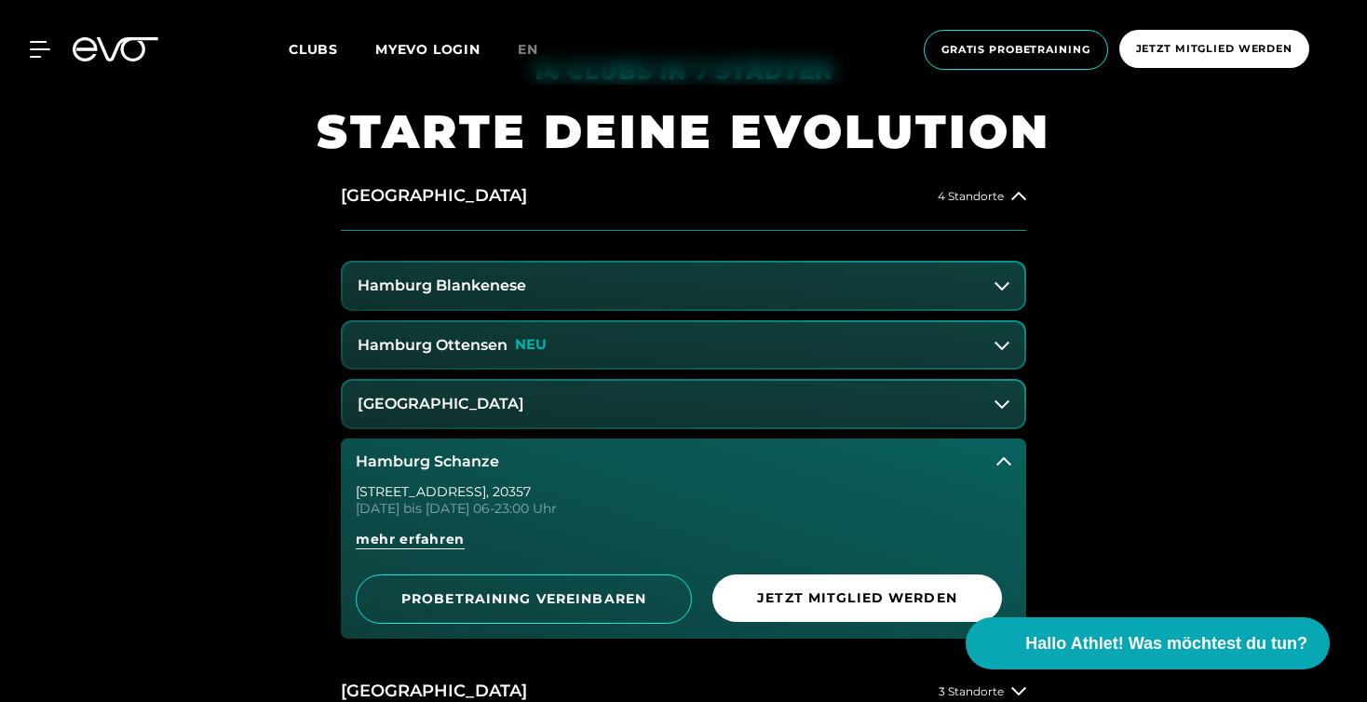
scroll to position [717, 0]
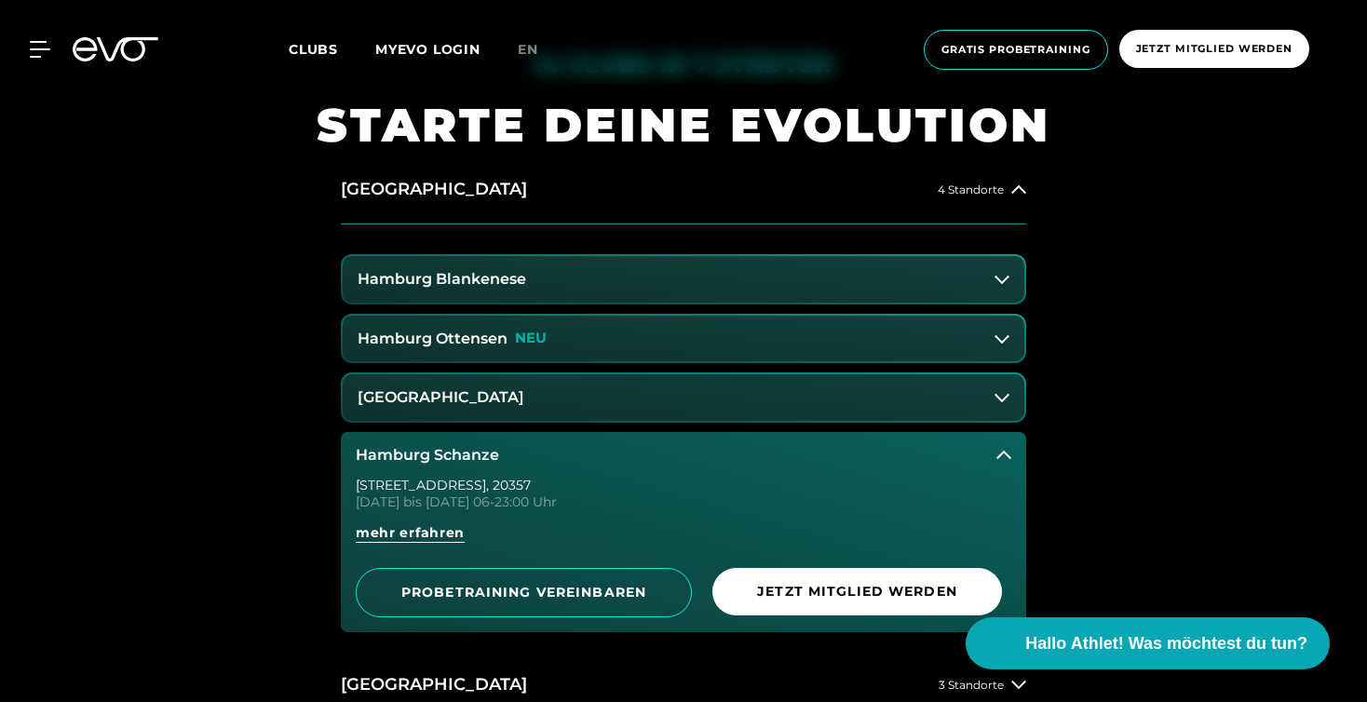
click at [365, 447] on h3 "Hamburg Schanze" at bounding box center [427, 455] width 143 height 17
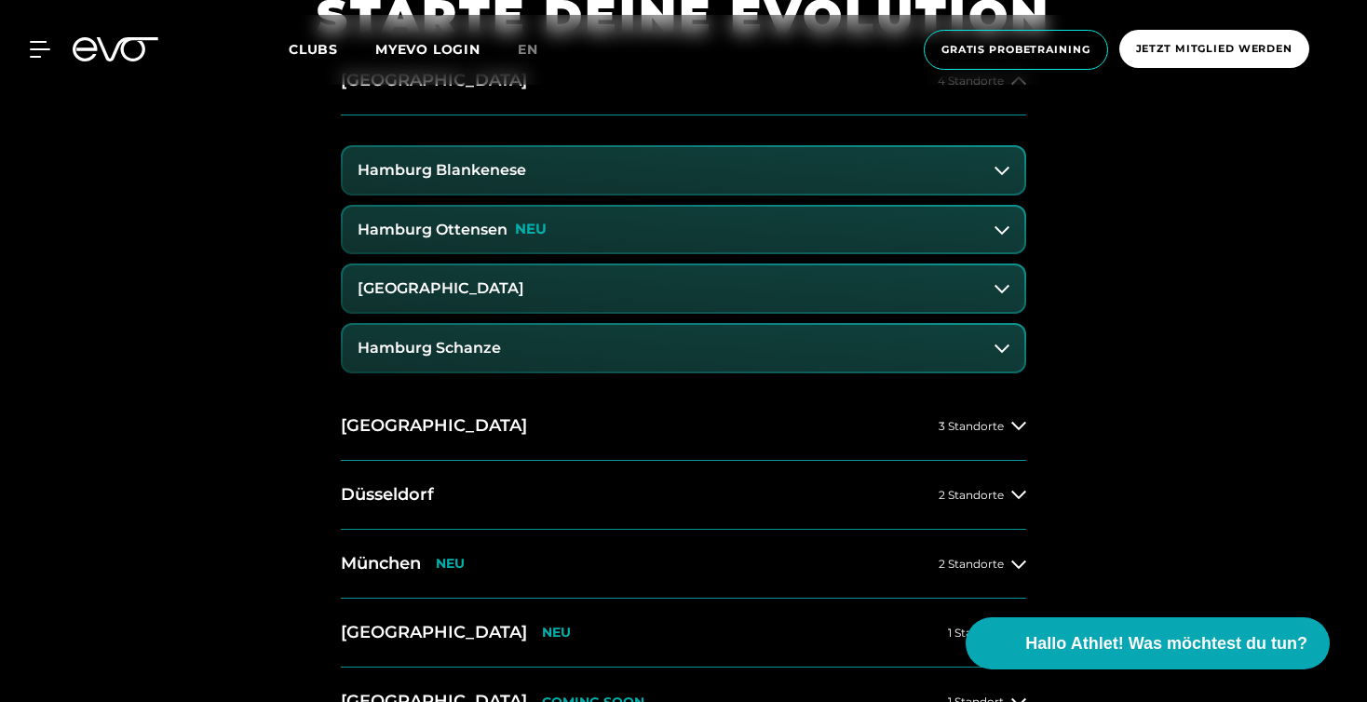
scroll to position [913, 0]
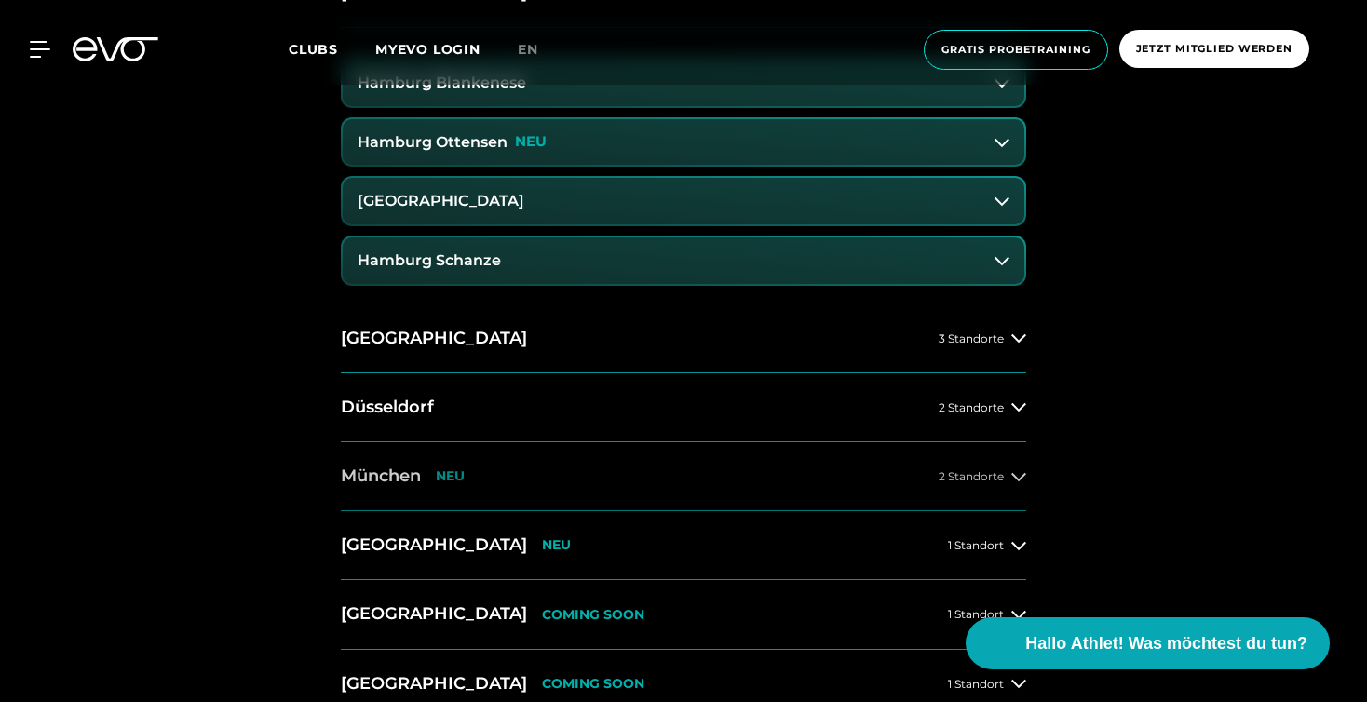
click at [383, 478] on h2 "München" at bounding box center [381, 476] width 80 height 23
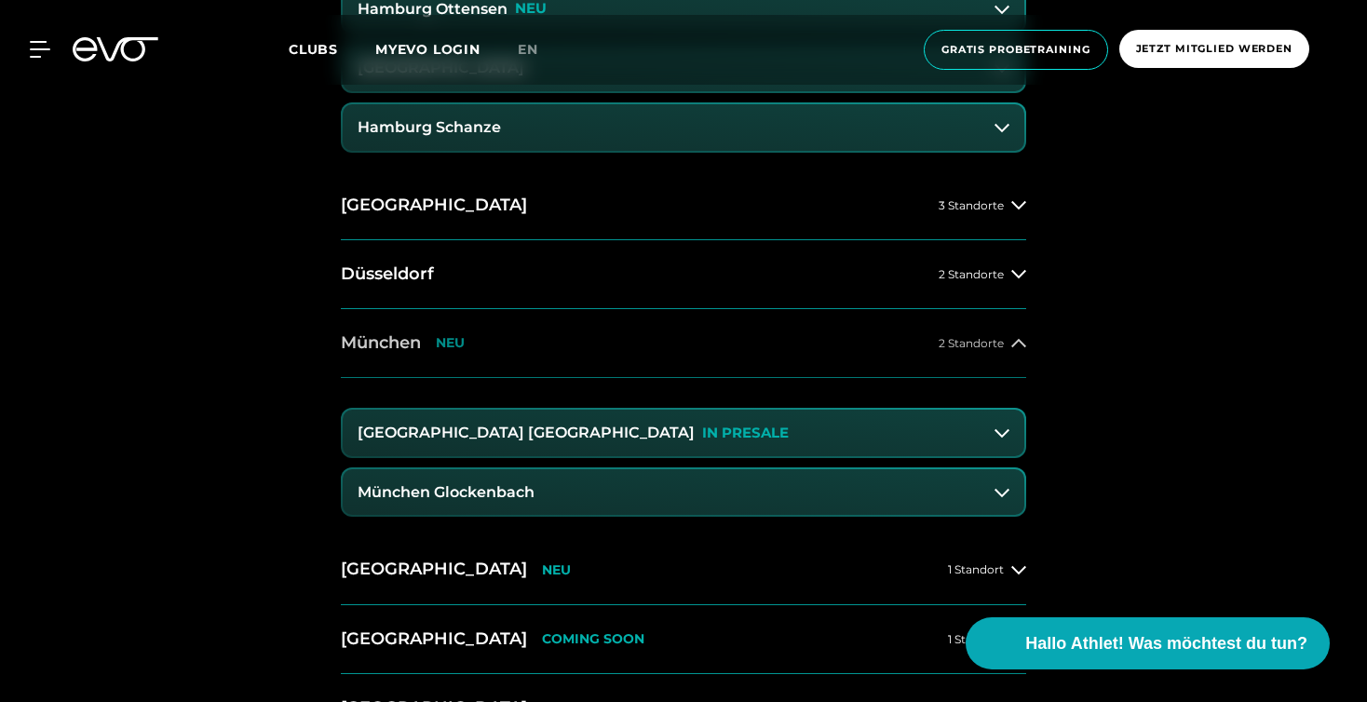
scroll to position [1047, 0]
click at [449, 442] on button "München Maxvorstadt IN PRESALE" at bounding box center [683, 432] width 681 height 47
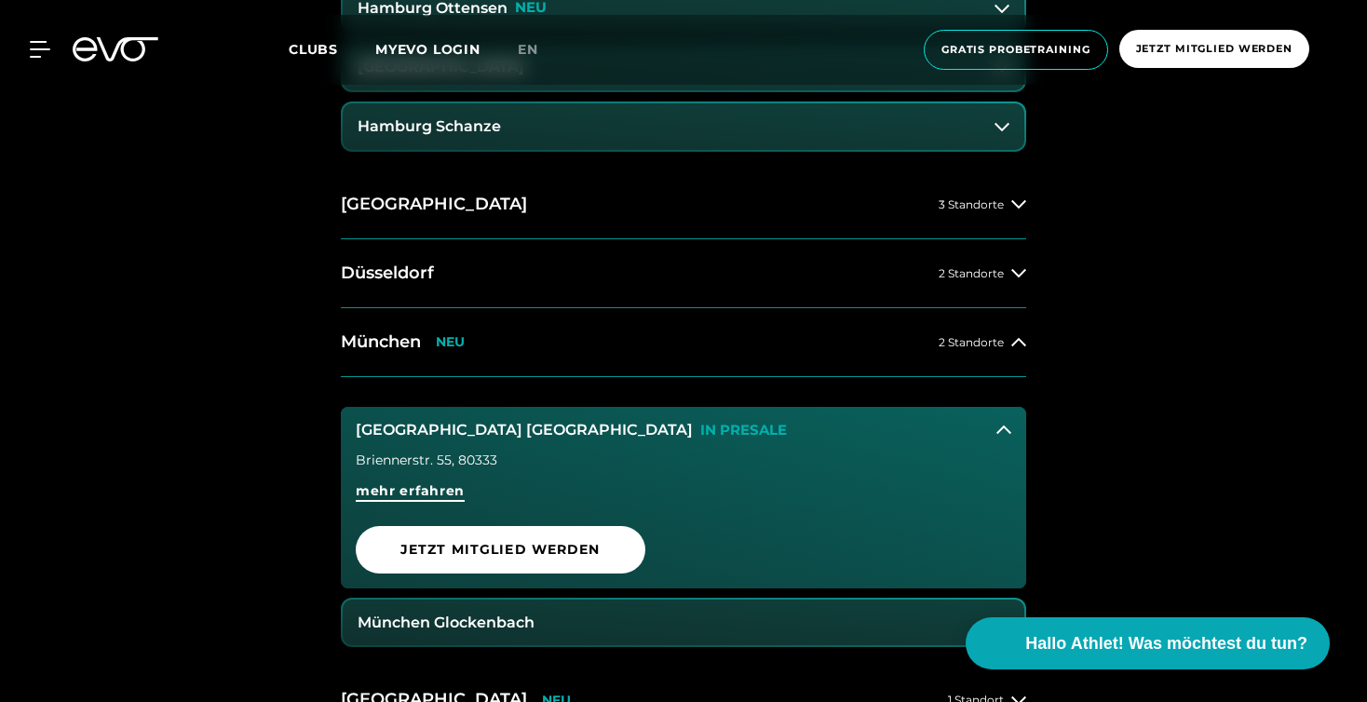
click at [439, 489] on span "mehr erfahren" at bounding box center [410, 491] width 109 height 20
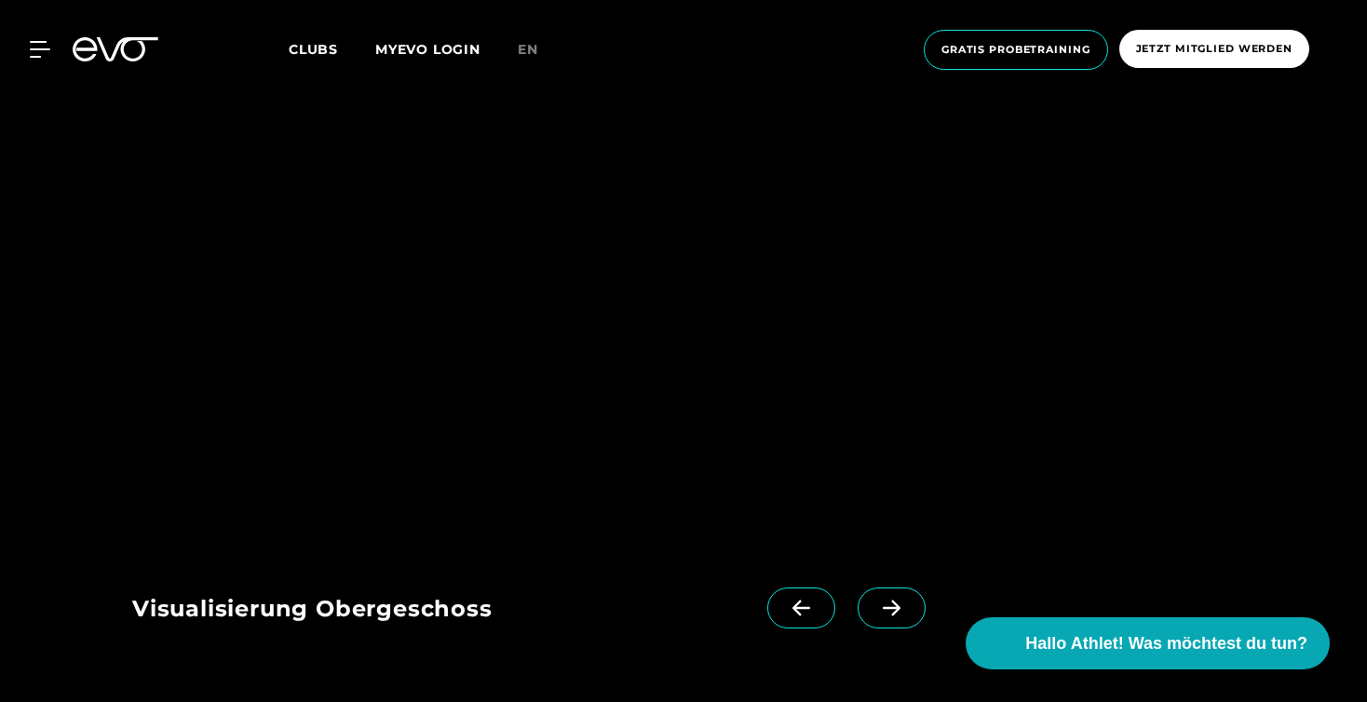
scroll to position [1651, 0]
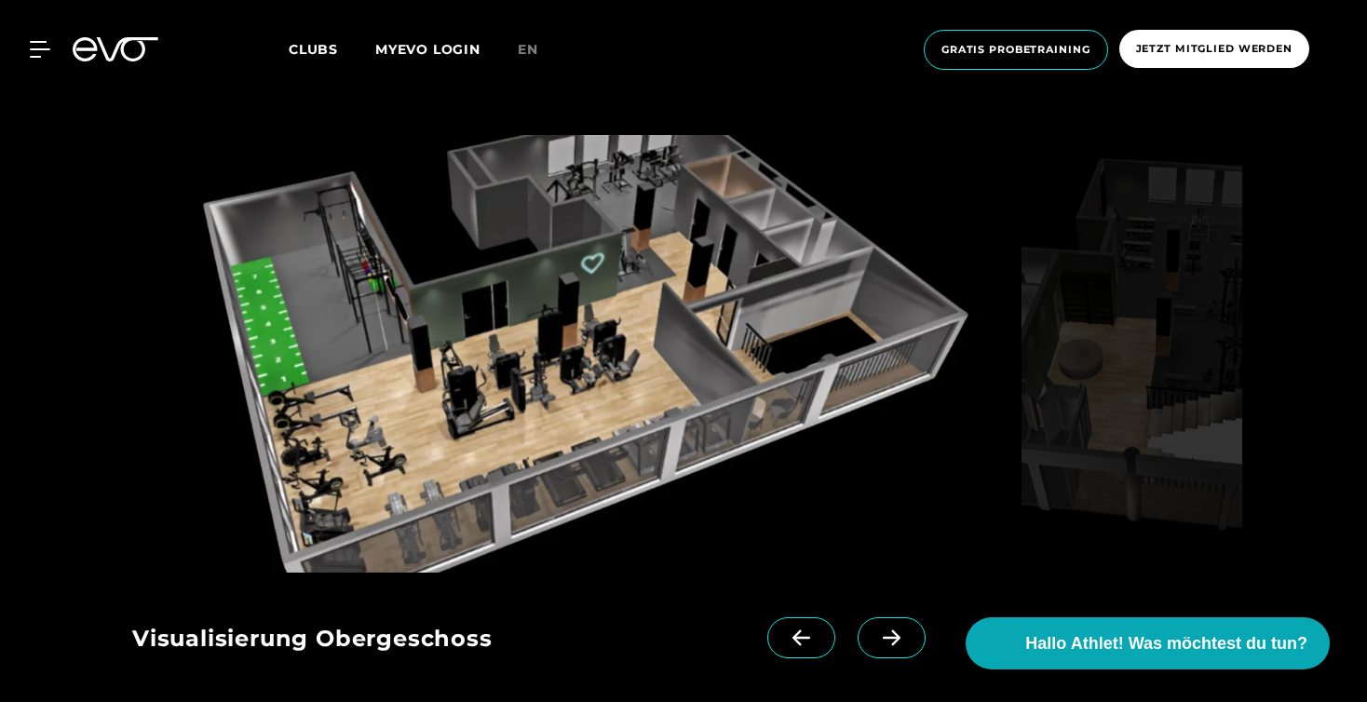
click at [882, 633] on icon at bounding box center [891, 637] width 33 height 17
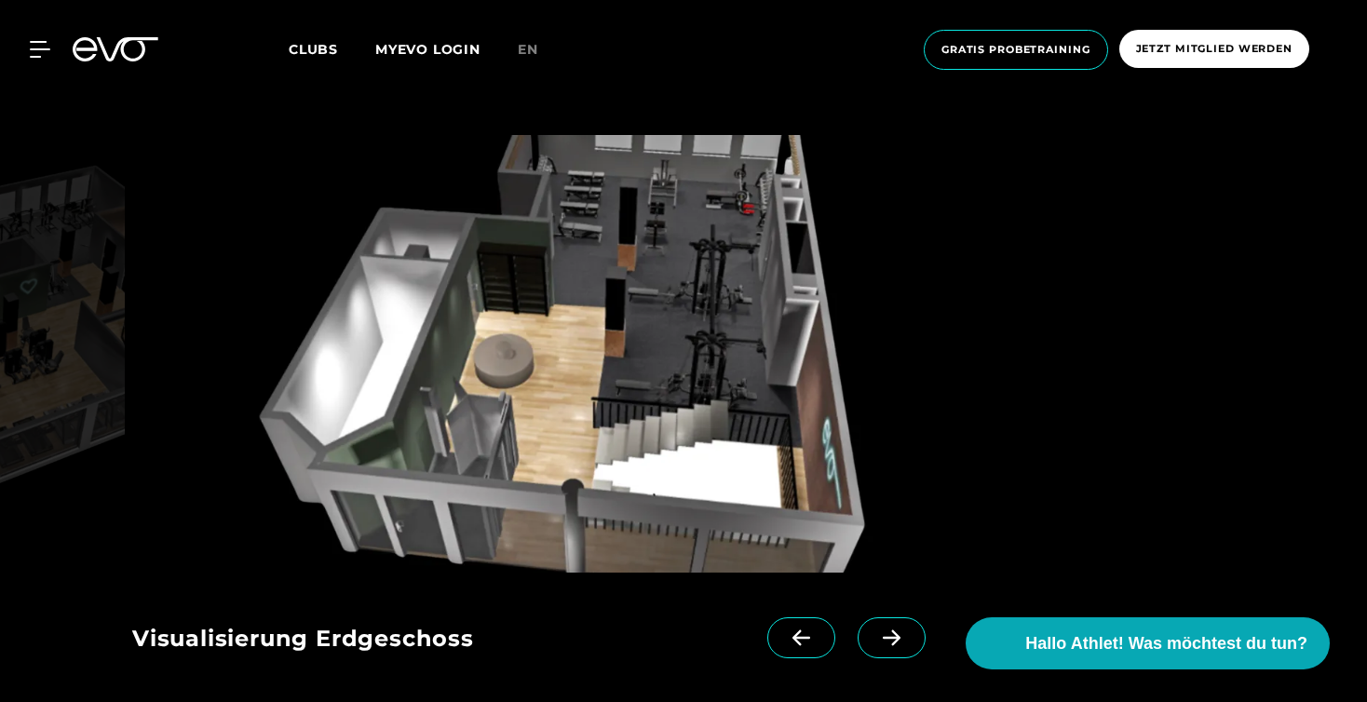
click at [881, 634] on icon at bounding box center [891, 637] width 33 height 17
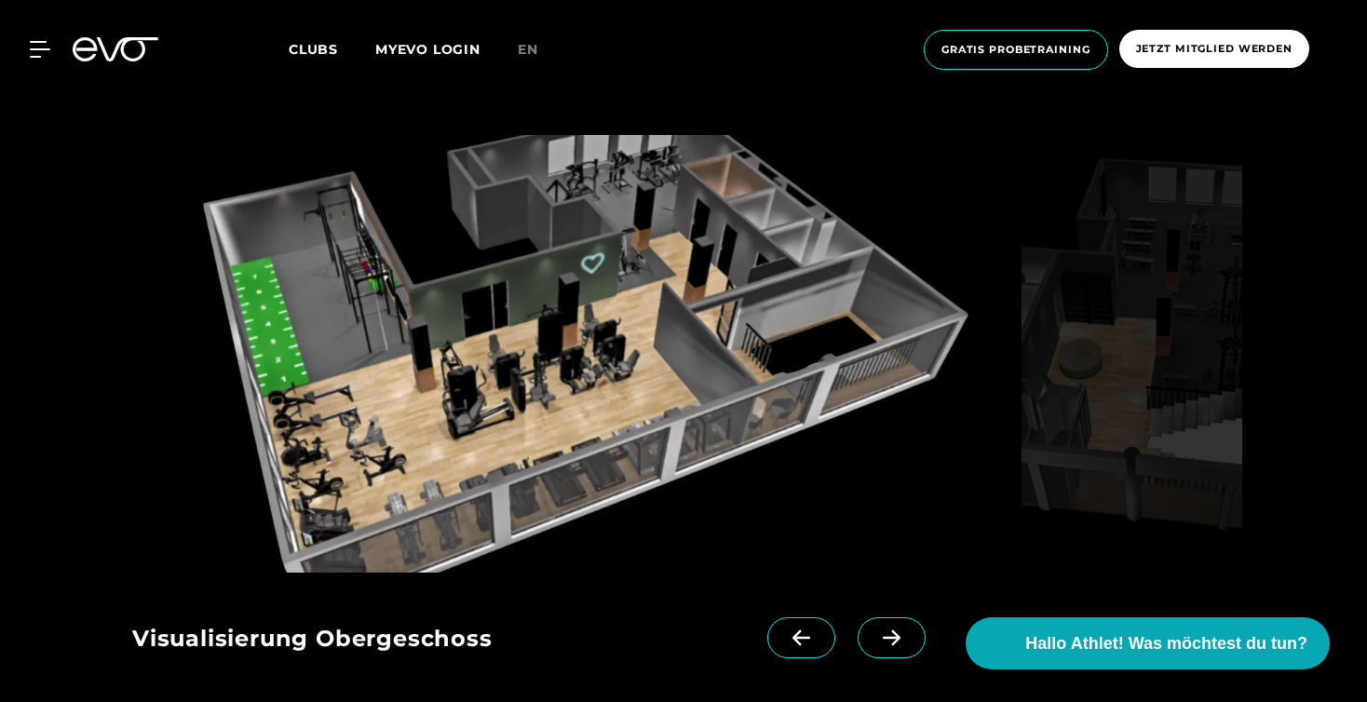
click at [882, 634] on icon at bounding box center [891, 637] width 33 height 17
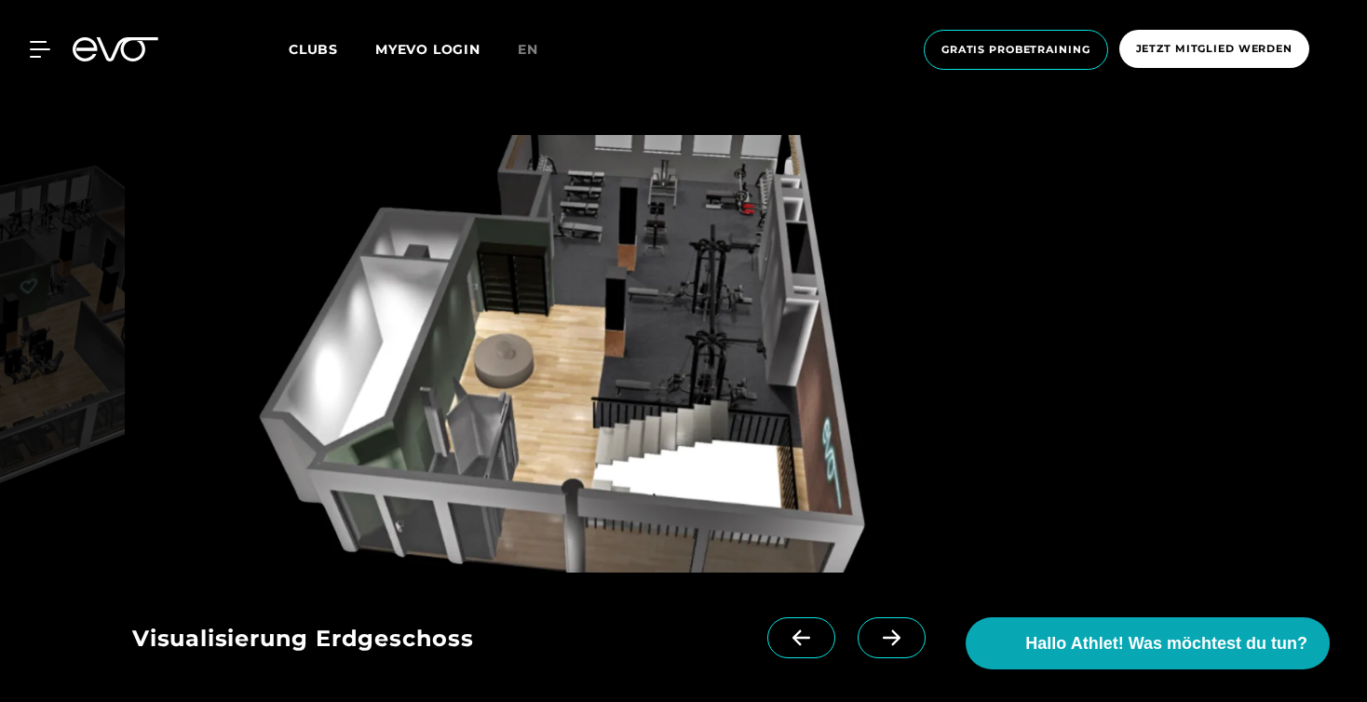
click at [896, 648] on span at bounding box center [891, 637] width 68 height 41
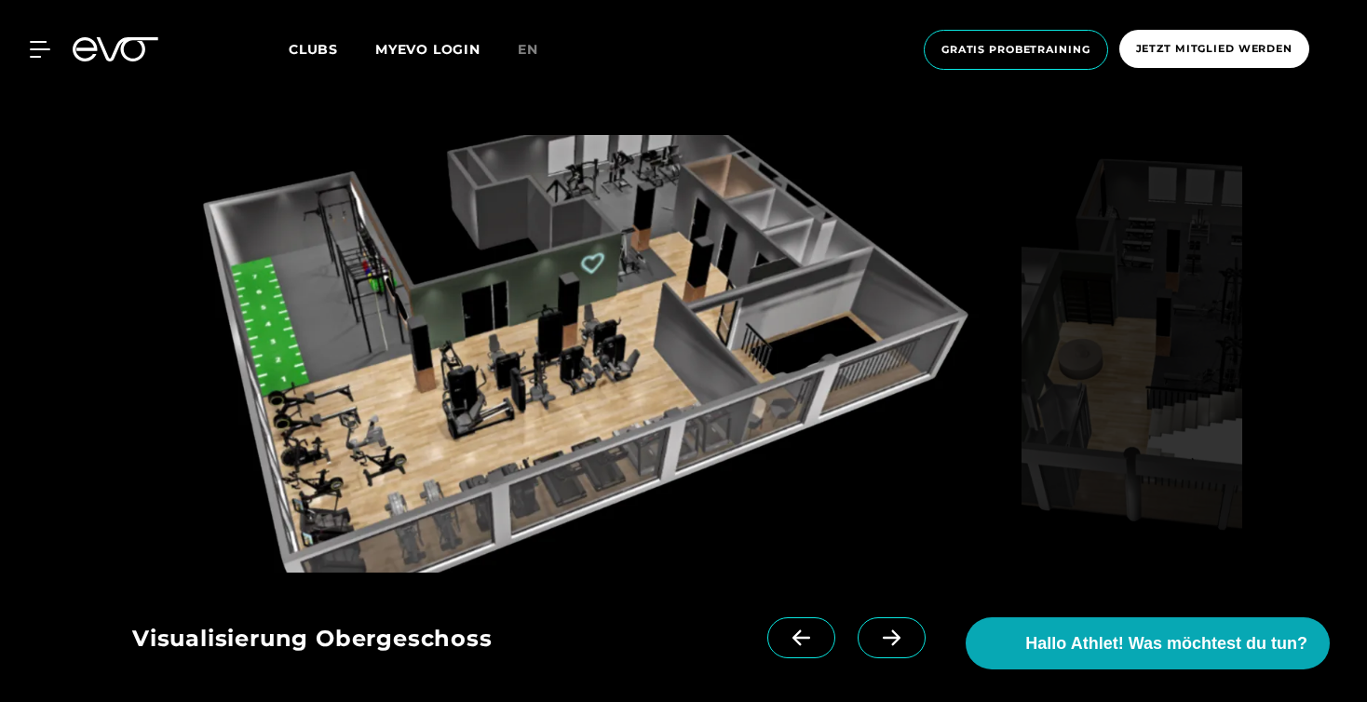
click at [896, 648] on span at bounding box center [891, 637] width 68 height 41
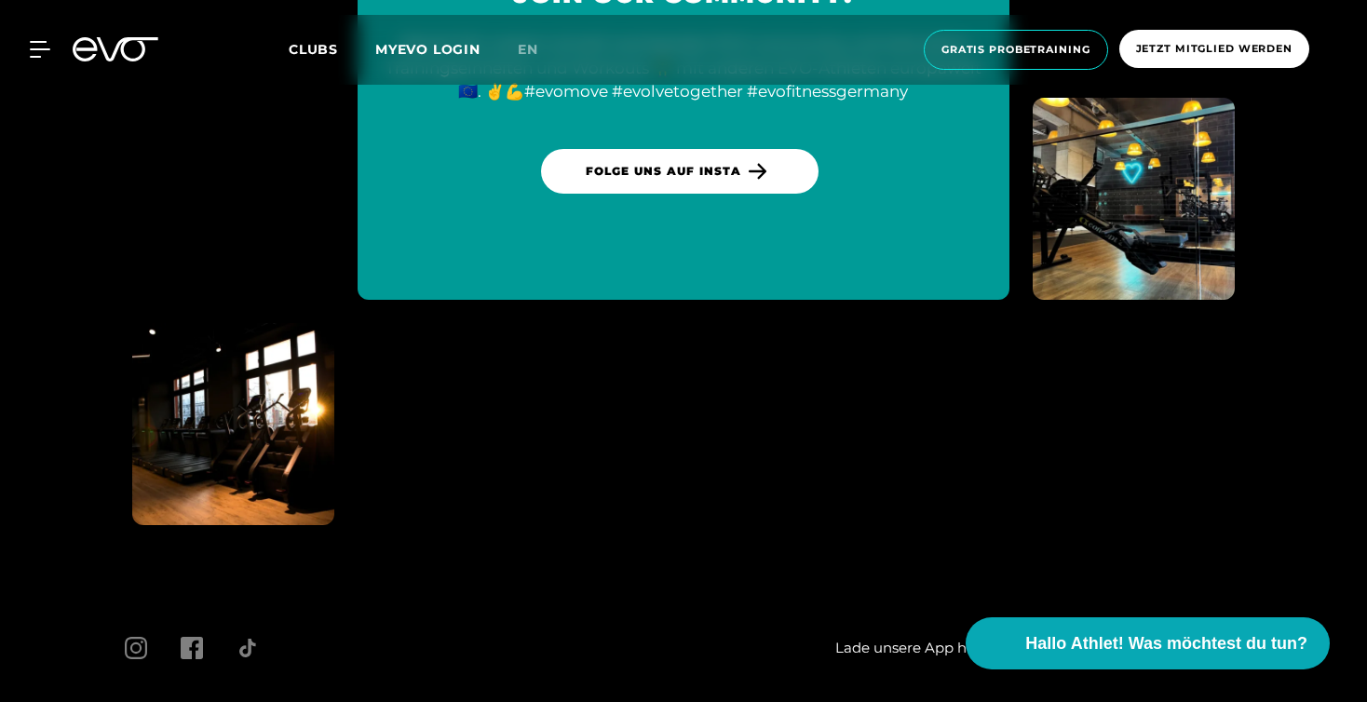
scroll to position [5087, 0]
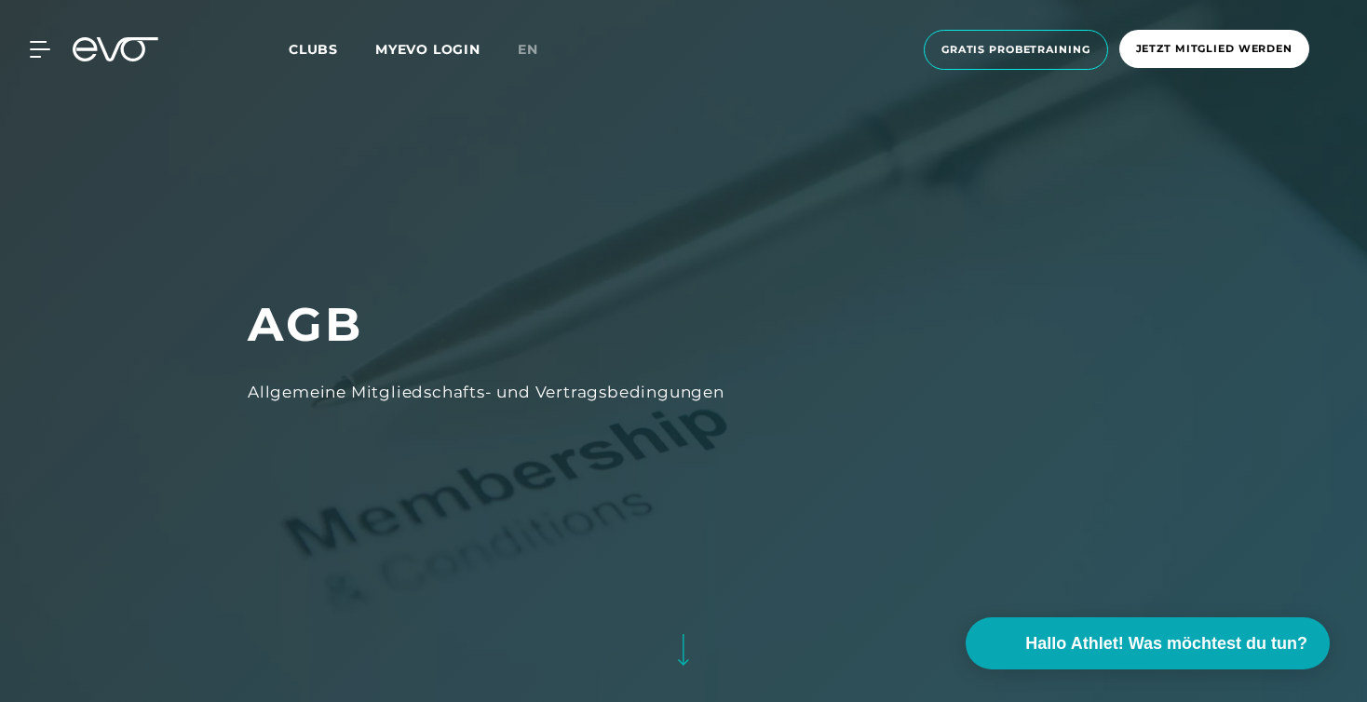
click at [634, 222] on div at bounding box center [683, 351] width 1367 height 702
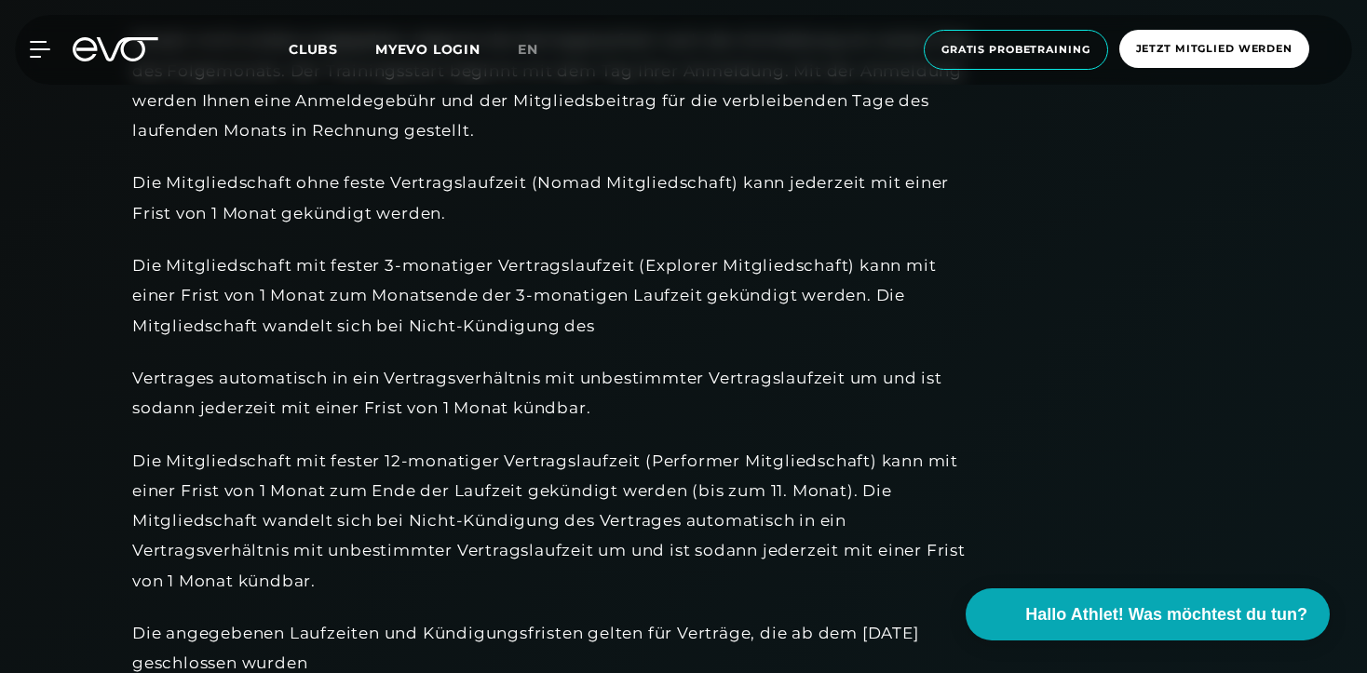
scroll to position [5222, 0]
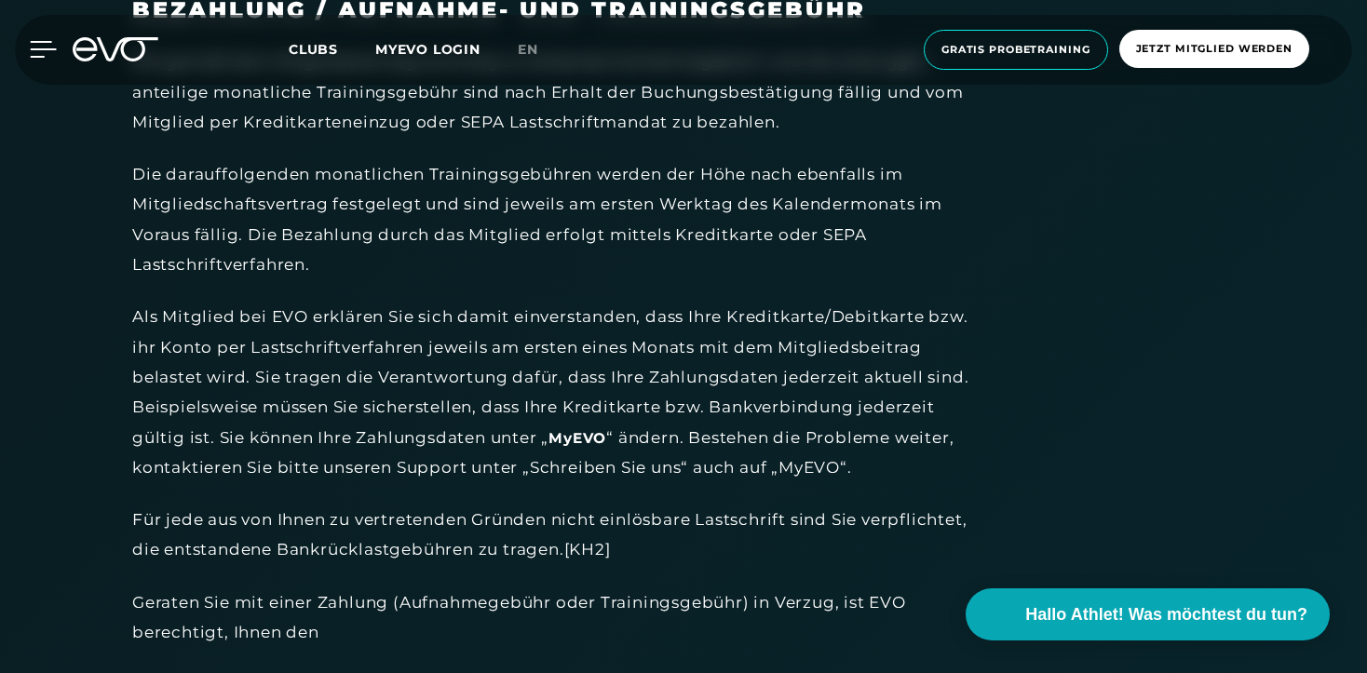
click at [42, 55] on icon at bounding box center [43, 49] width 27 height 17
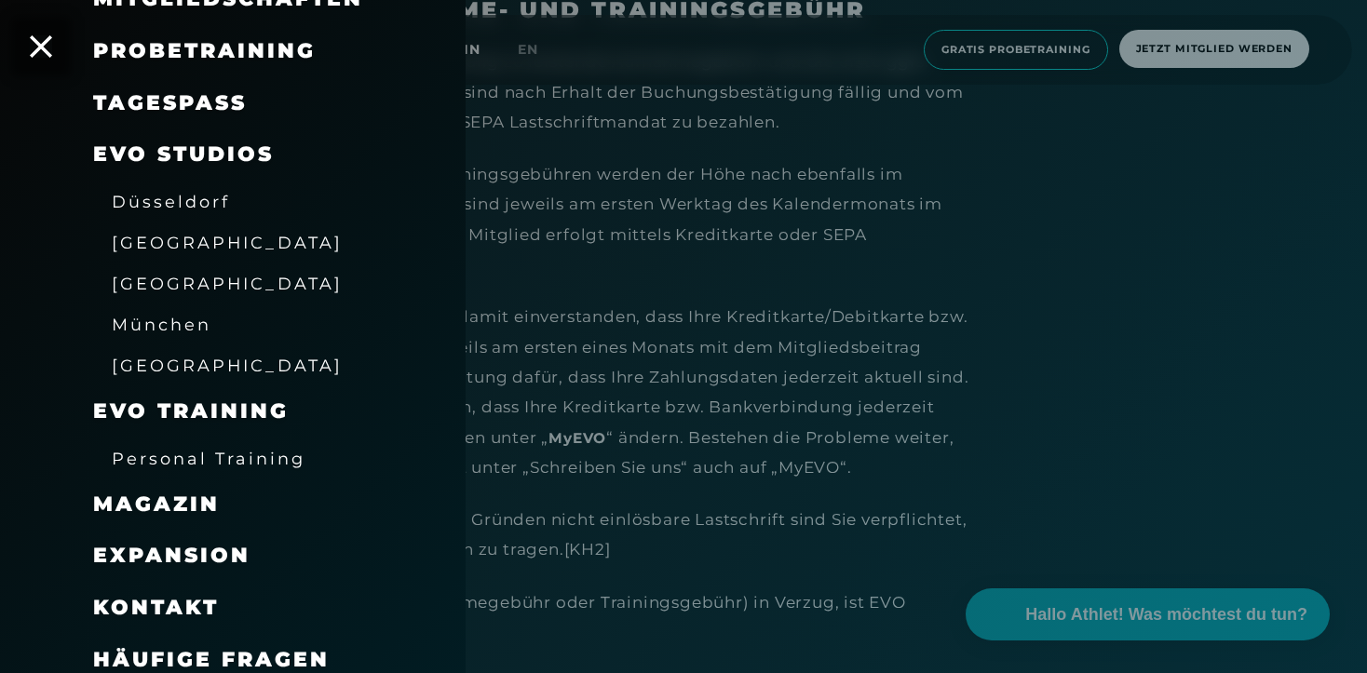
scroll to position [223, 0]
click at [225, 648] on span "Häufige Fragen" at bounding box center [211, 660] width 236 height 25
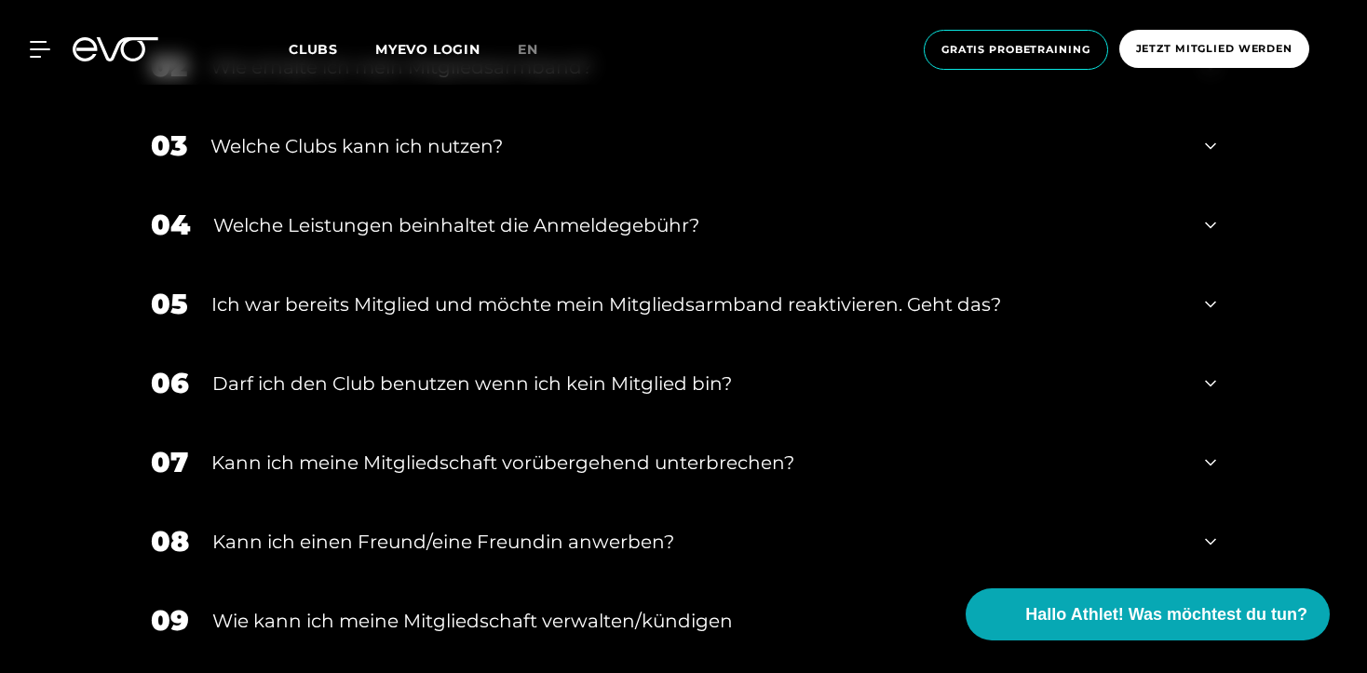
scroll to position [878, 0]
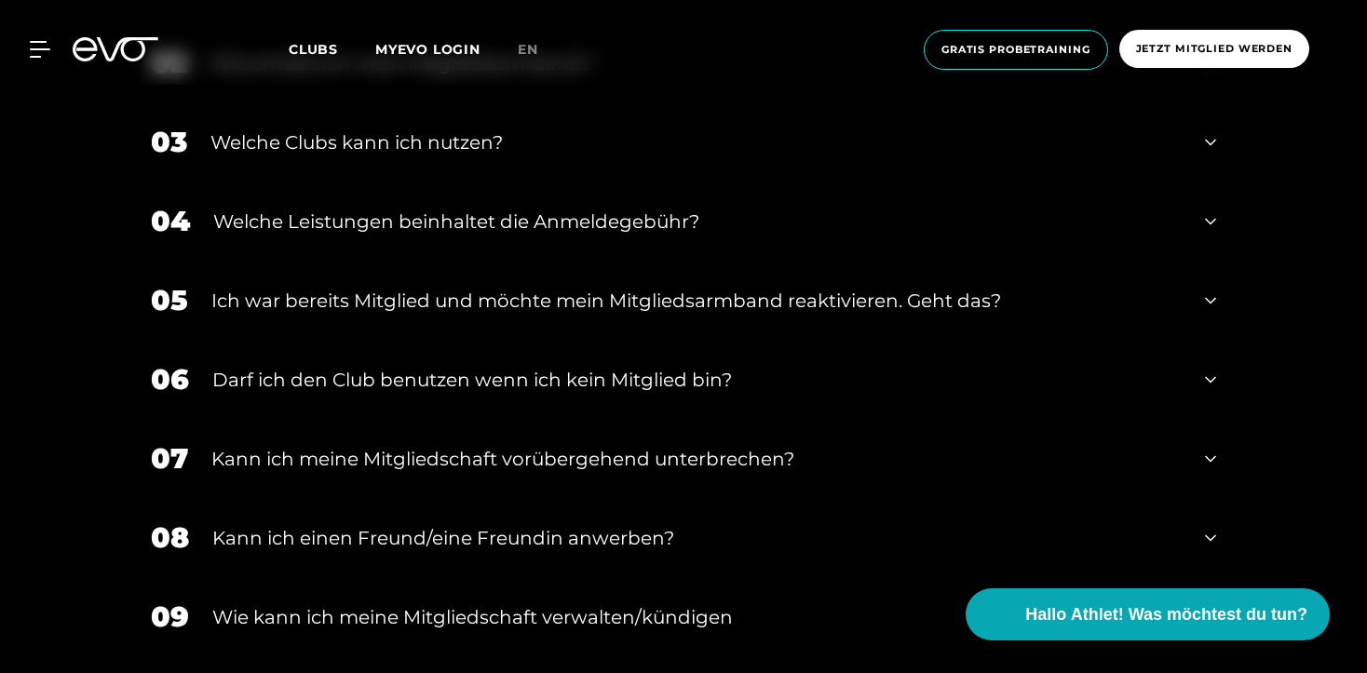
click at [477, 206] on div "04 Welche Leistungen beinhaltet die Anmeldegebühr?" at bounding box center [683, 221] width 1102 height 79
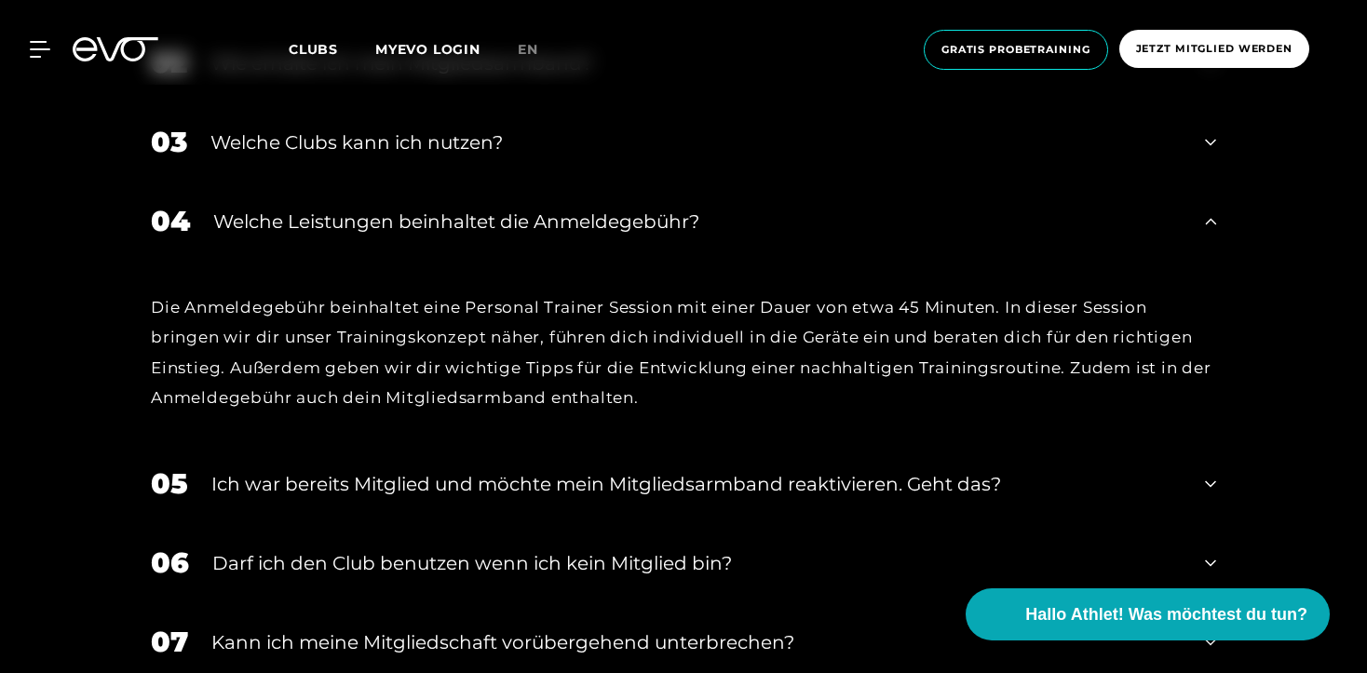
click at [482, 216] on div "Welche Leistungen beinhaltet die Anmeldegebühr?" at bounding box center [697, 222] width 968 height 28
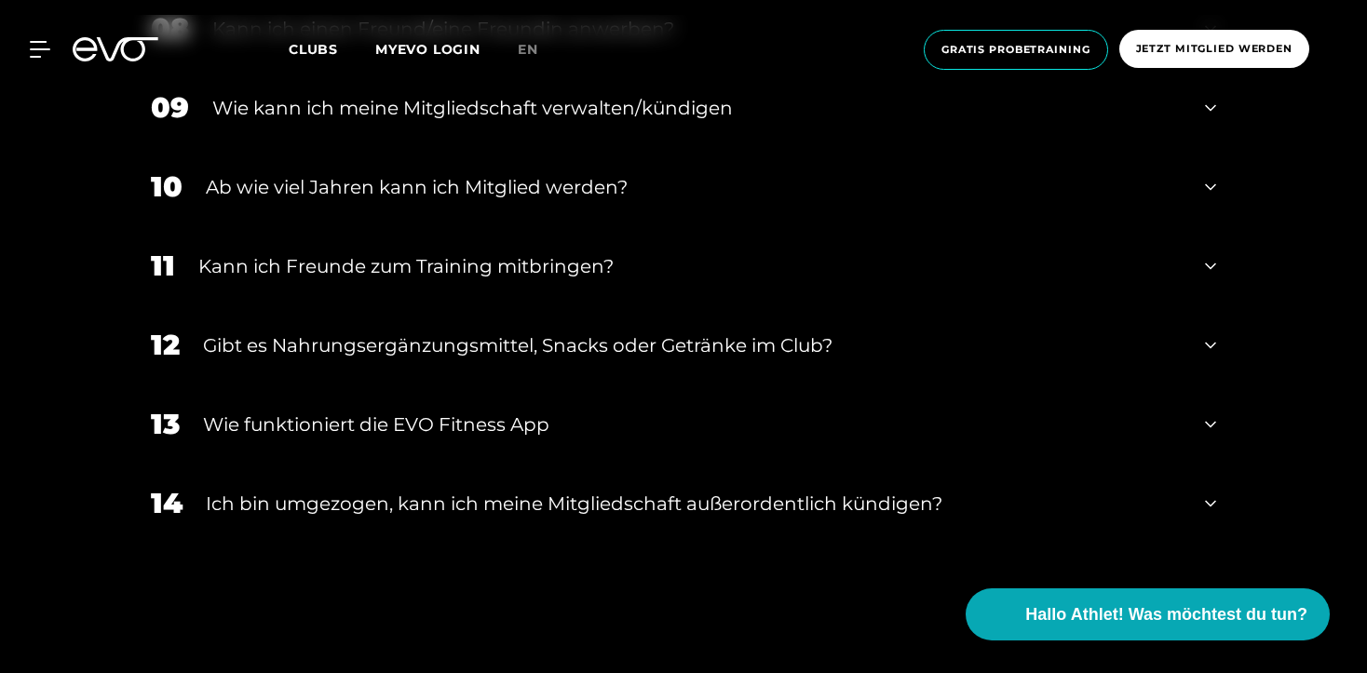
scroll to position [1390, 0]
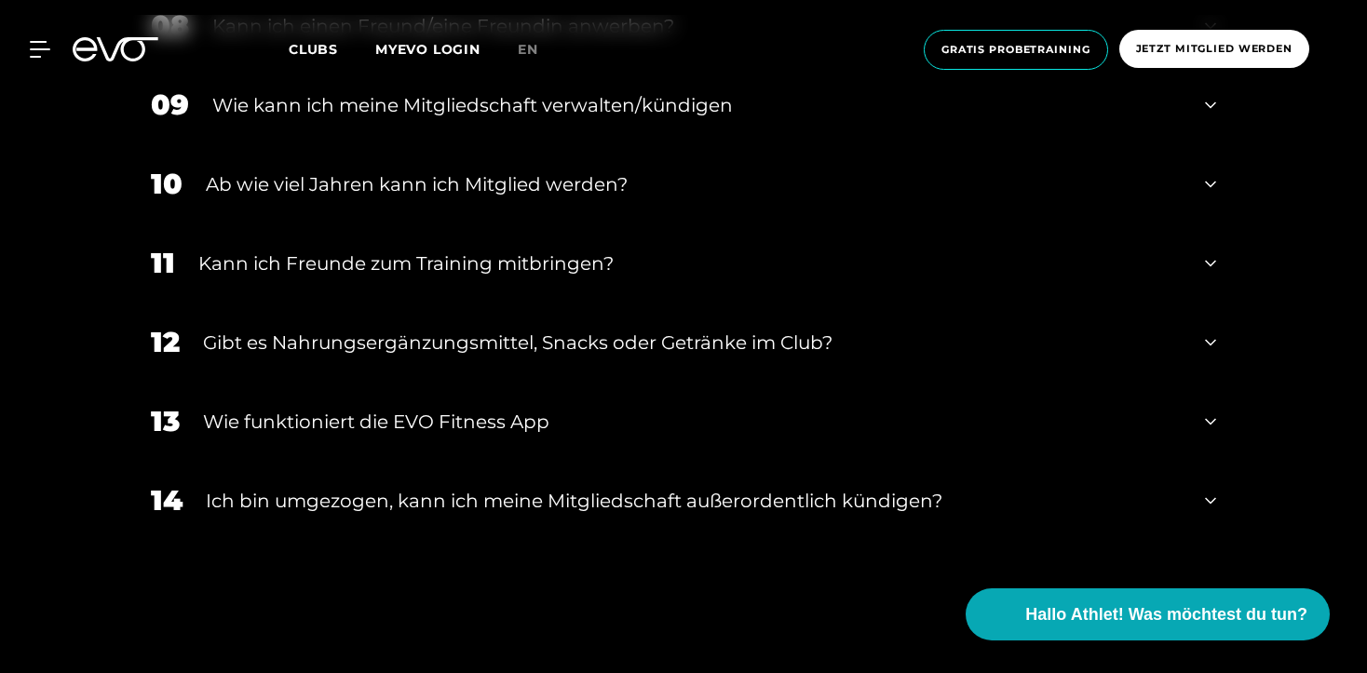
click at [523, 332] on div "Gibt es Nahrungsergänzungsmittel, Snacks oder Getränke im Club?" at bounding box center [692, 343] width 978 height 28
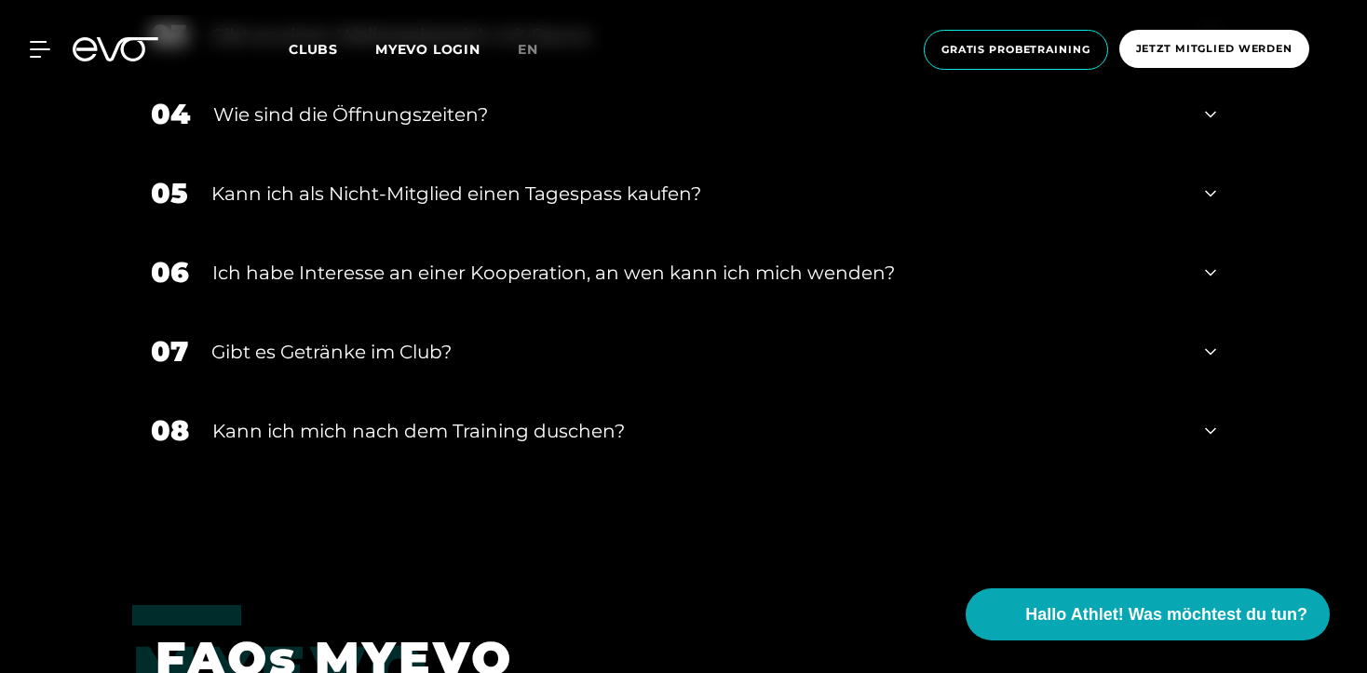
scroll to position [3105, 0]
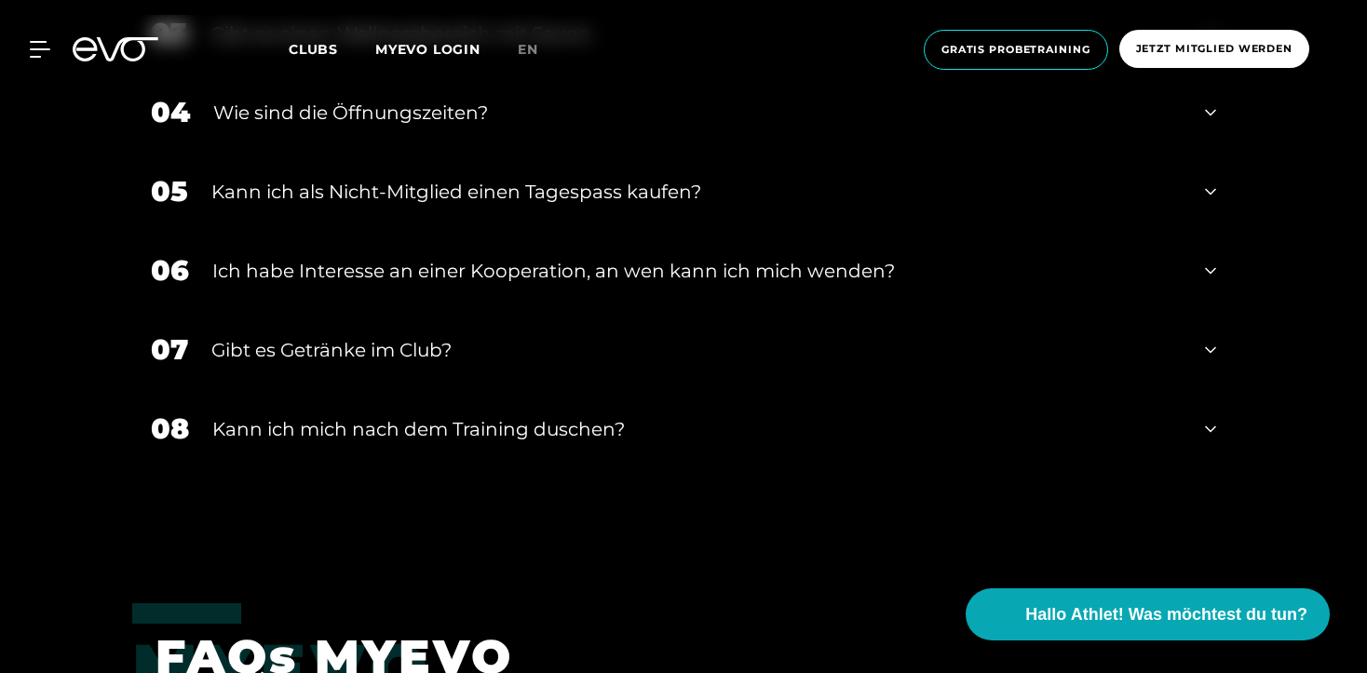
click at [523, 337] on div "Gibt es Getränke im Club?" at bounding box center [696, 350] width 970 height 28
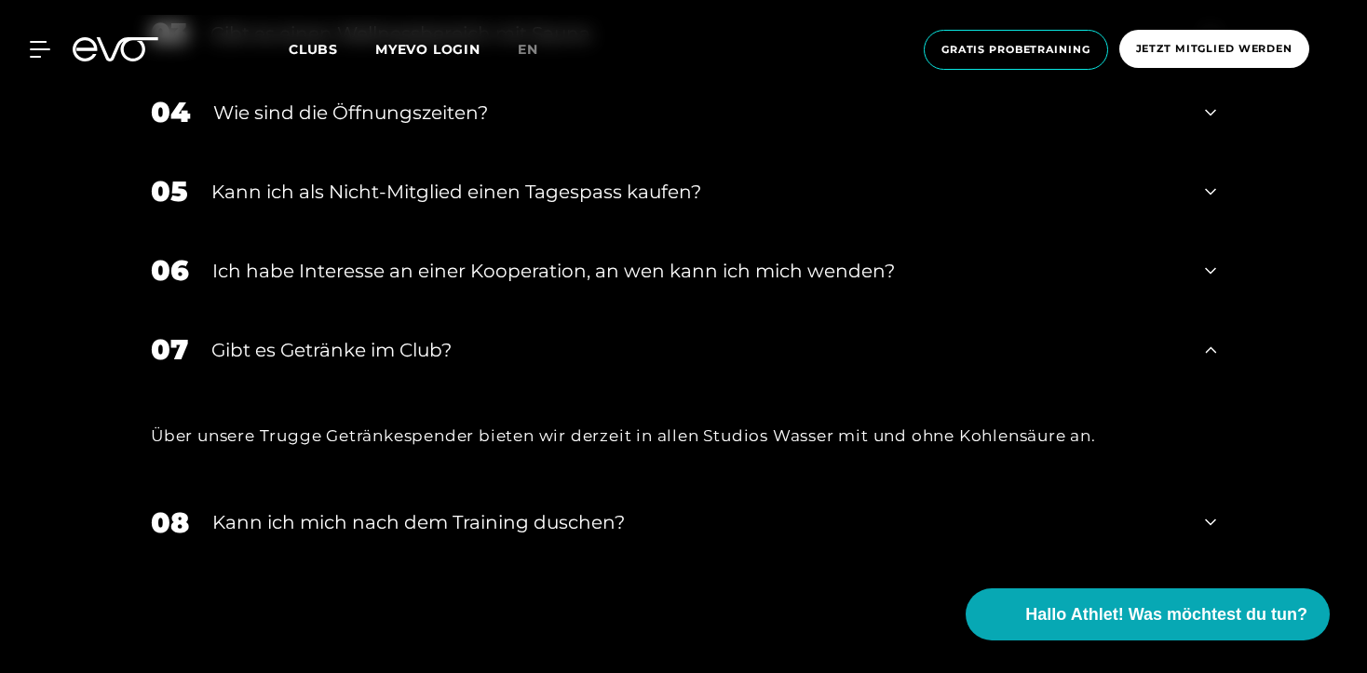
click at [519, 337] on div "Gibt es Getränke im Club?" at bounding box center [696, 350] width 970 height 28
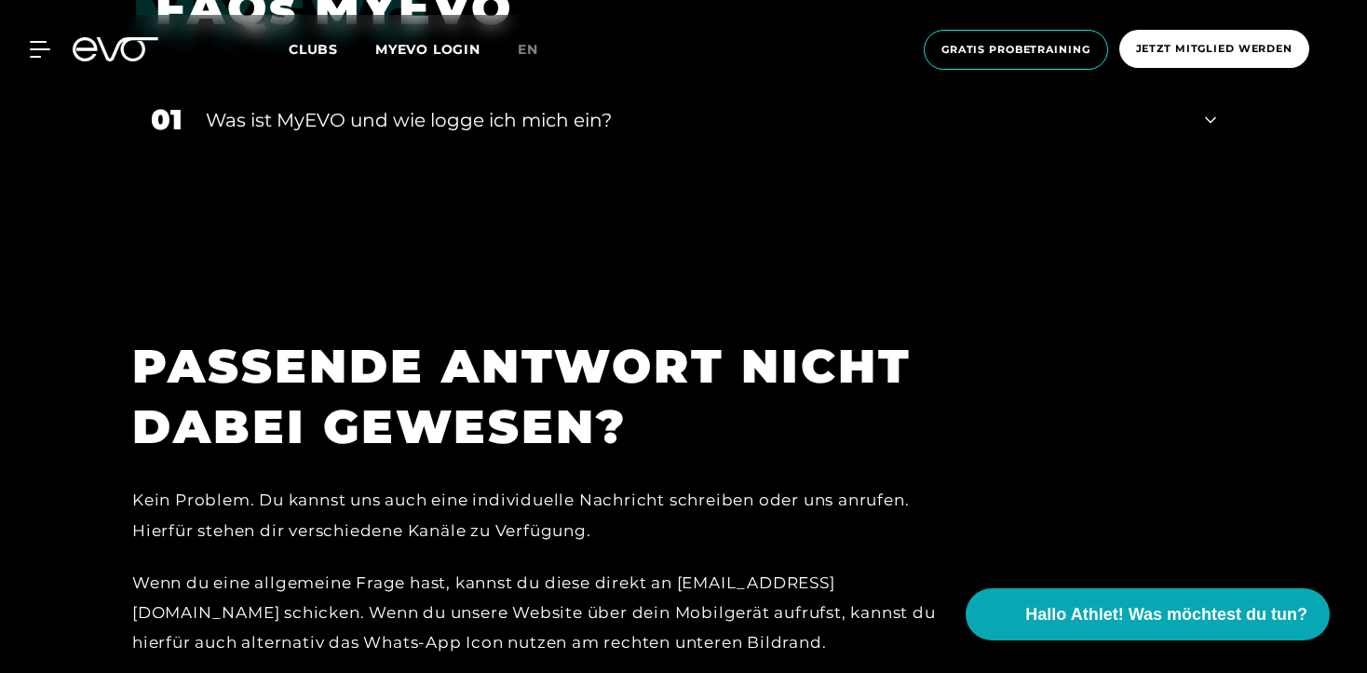
scroll to position [3752, 0]
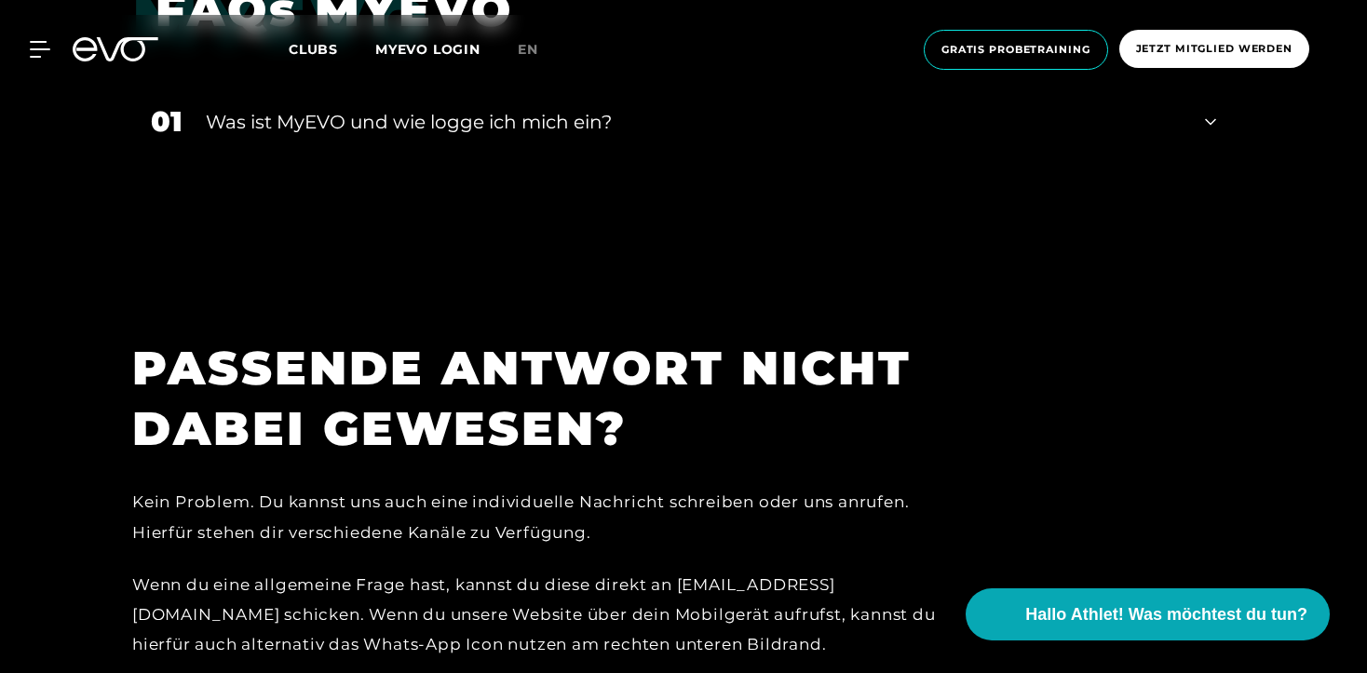
click at [559, 138] on div "01 Was ist MyEVO und wie logge ich mich ein?" at bounding box center [683, 121] width 1102 height 79
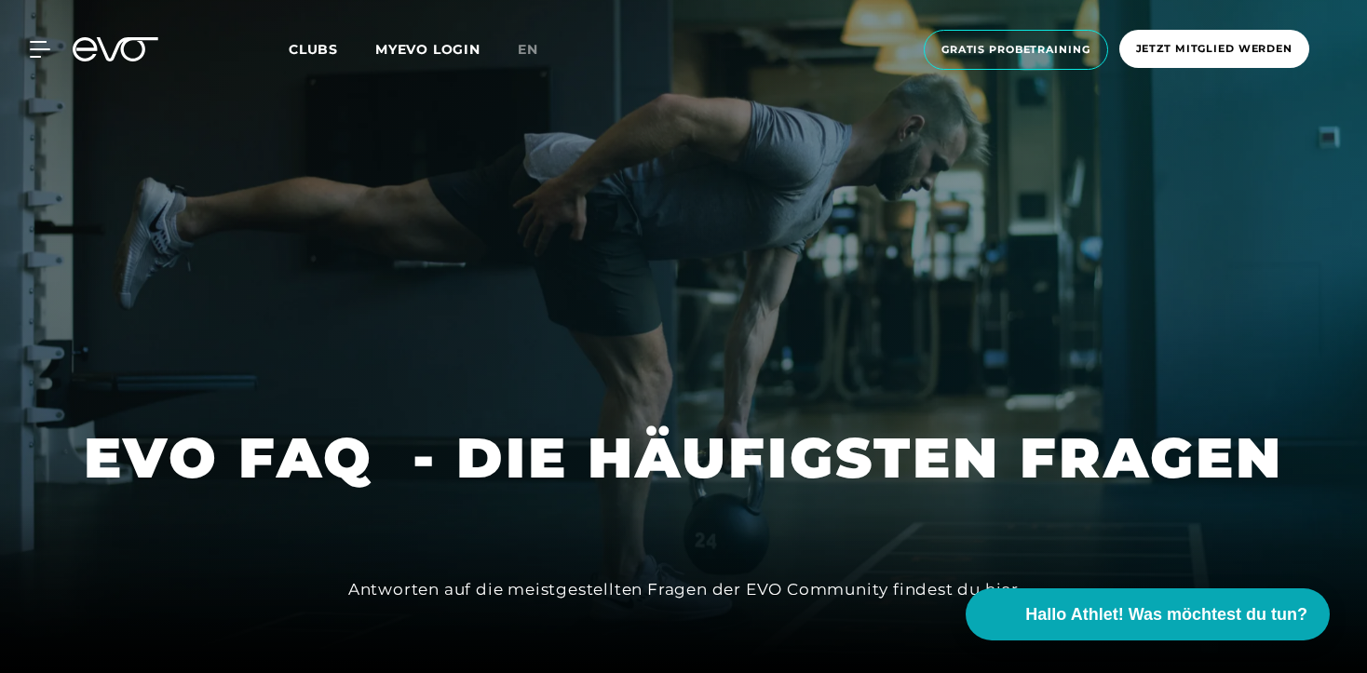
scroll to position [0, 0]
